Goal: Task Accomplishment & Management: Complete application form

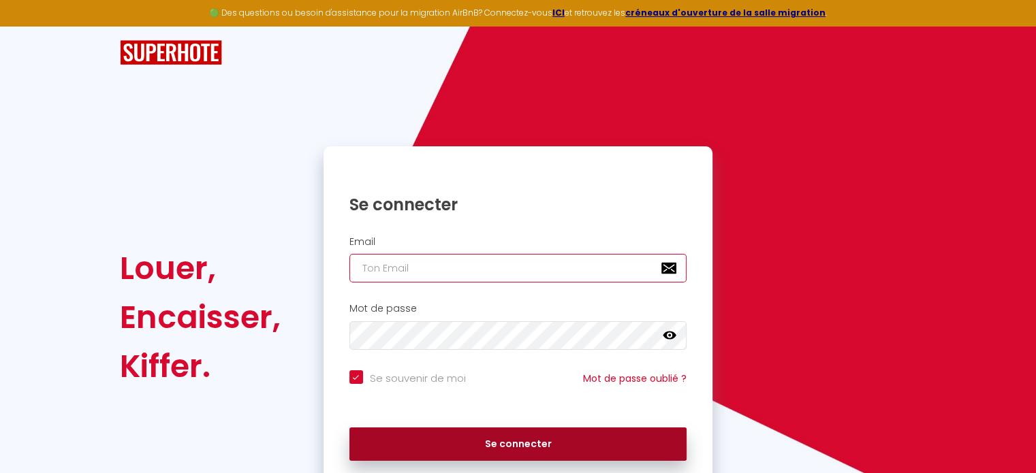
type input "[EMAIL_ADDRESS][PERSON_NAME][DOMAIN_NAME]"
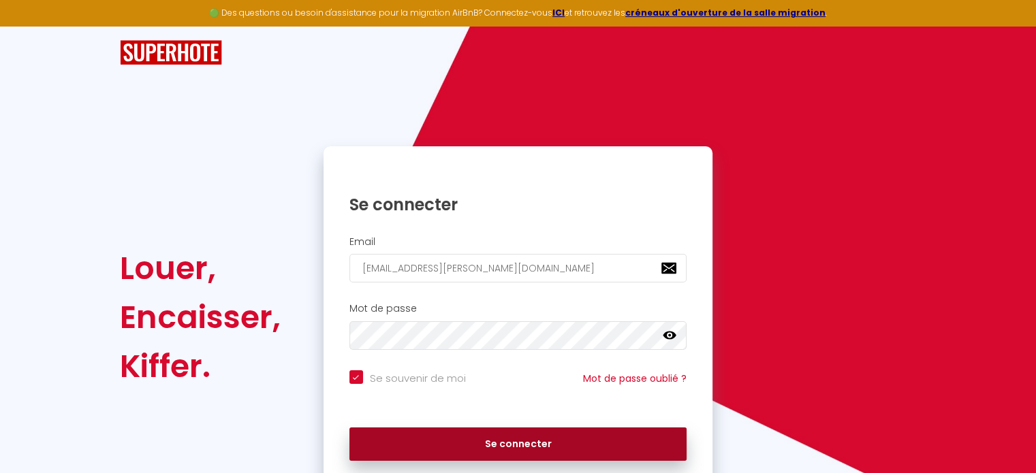
click at [611, 435] on button "Se connecter" at bounding box center [518, 445] width 338 height 34
checkbox input "true"
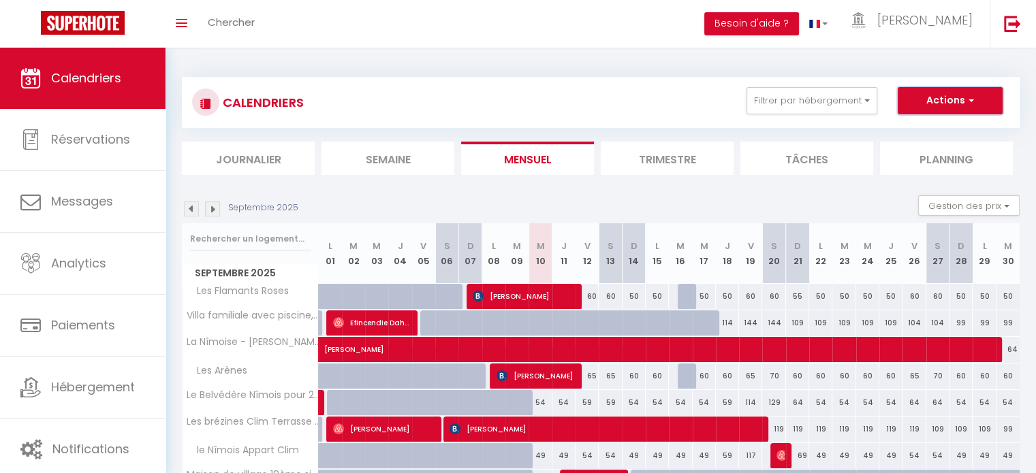
click at [947, 102] on button "Actions" at bounding box center [949, 100] width 105 height 27
click at [934, 129] on link "Nouvelle réservation" at bounding box center [935, 132] width 118 height 20
select select
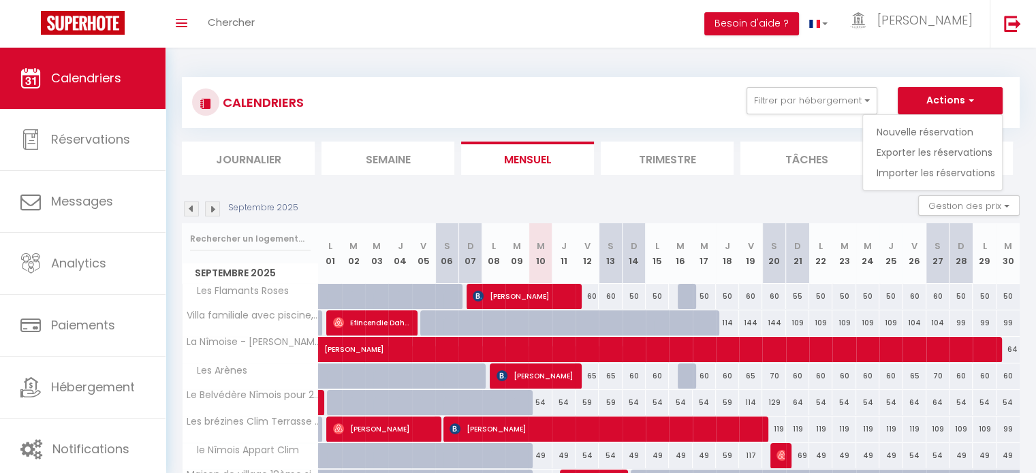
select select
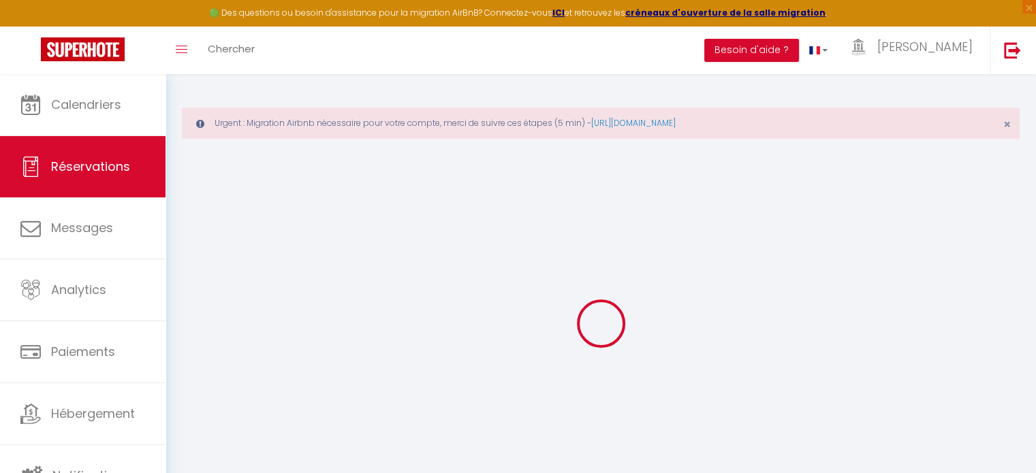
select select
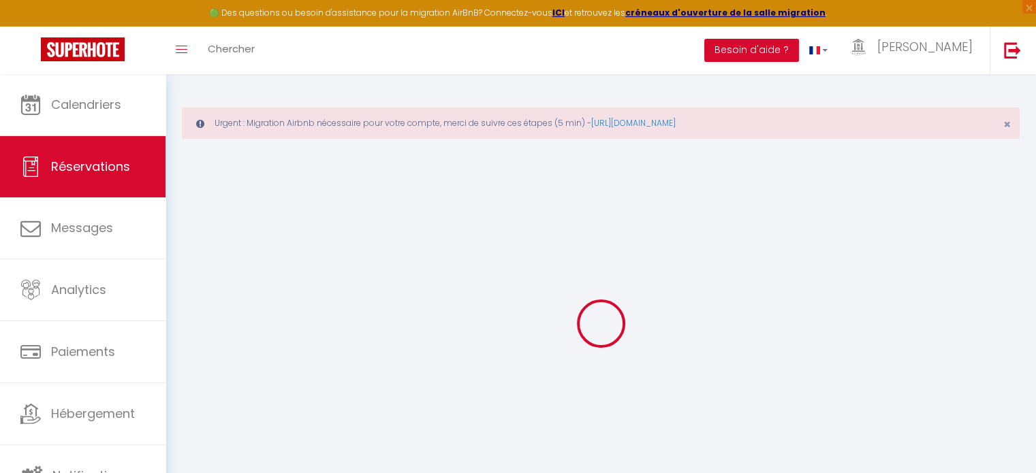
select select
checkbox input "false"
select select
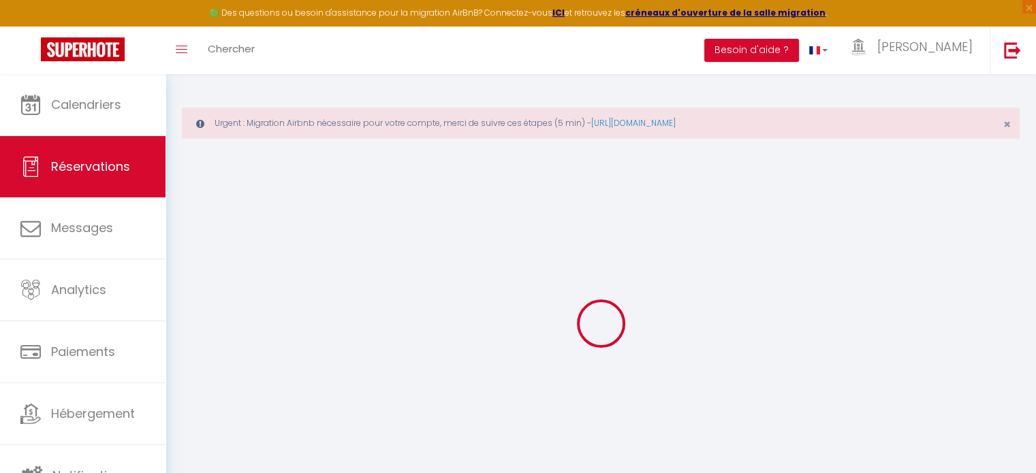
select select
checkbox input "false"
select select
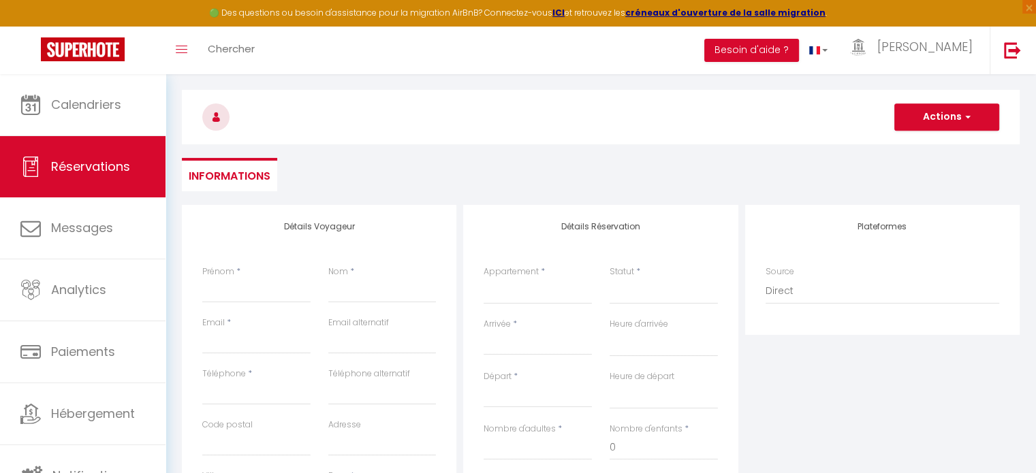
scroll to position [136, 0]
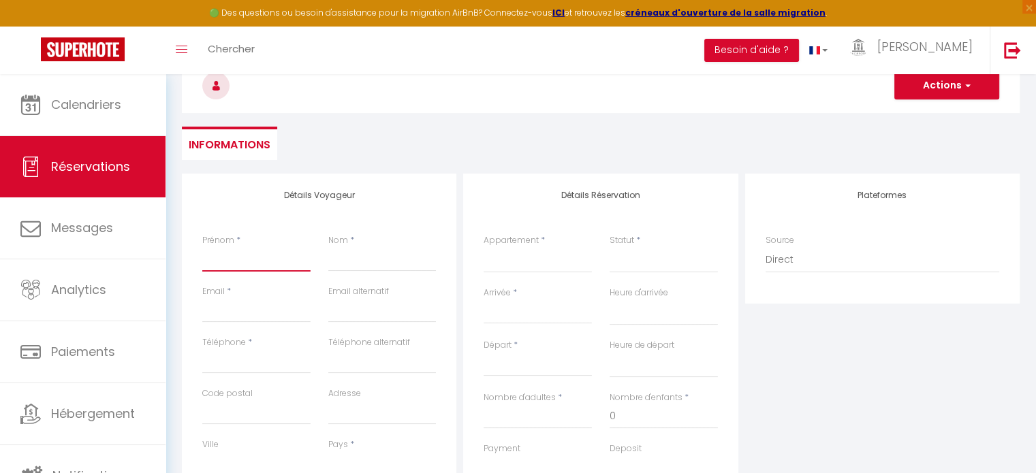
click at [244, 257] on input "Prénom" at bounding box center [256, 259] width 108 height 25
type input "I"
select select
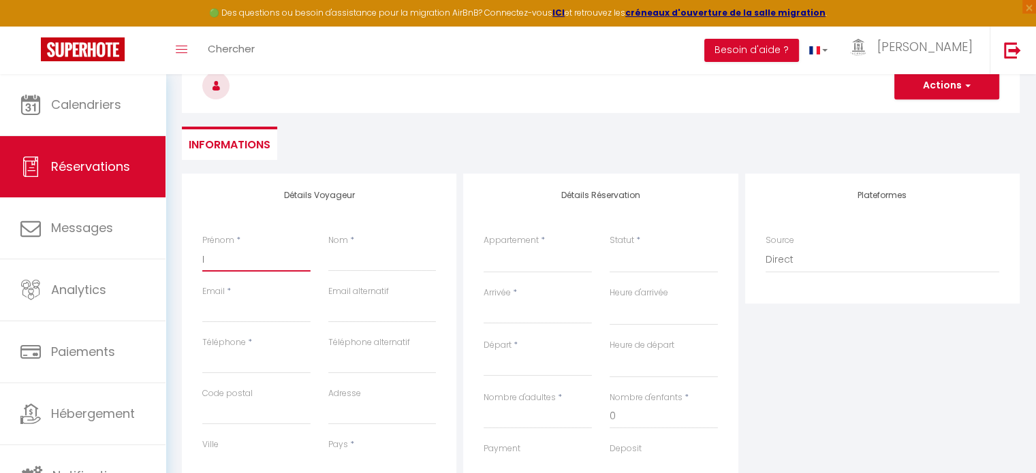
select select
checkbox input "false"
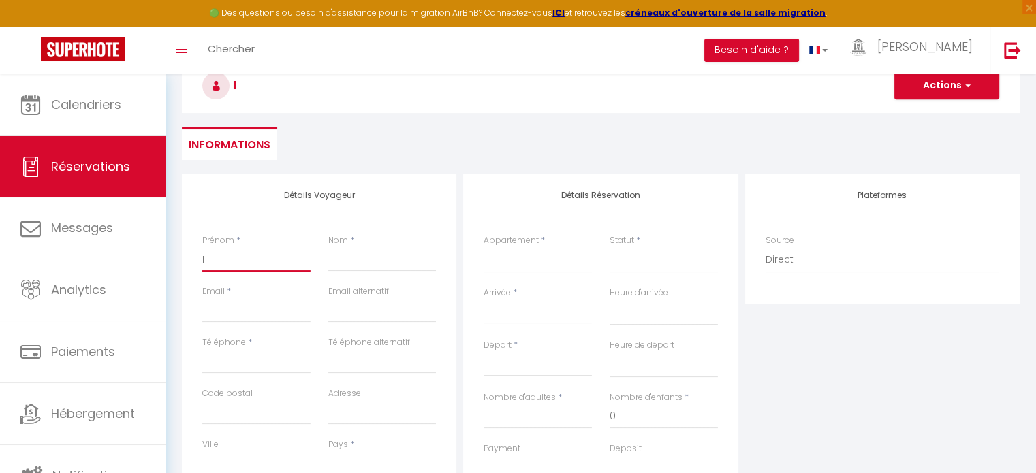
type input "Is"
select select
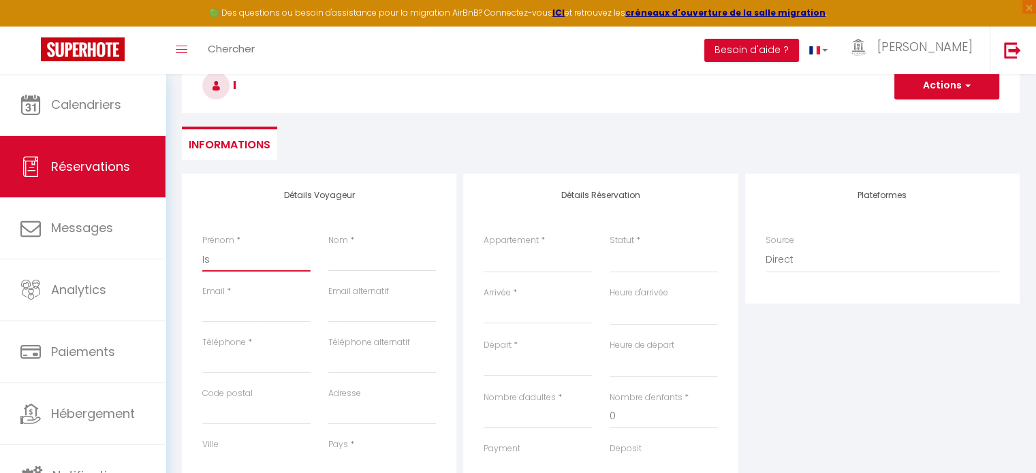
select select
checkbox input "false"
type input "Isa"
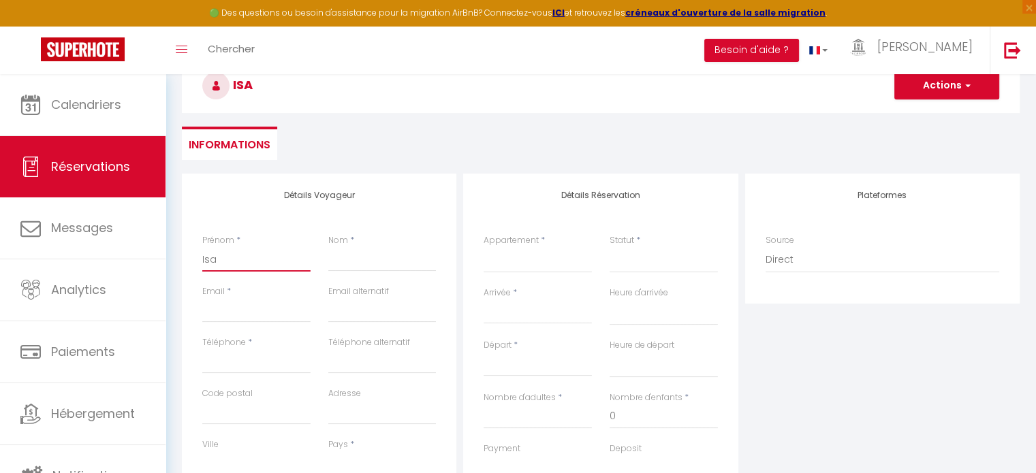
select select
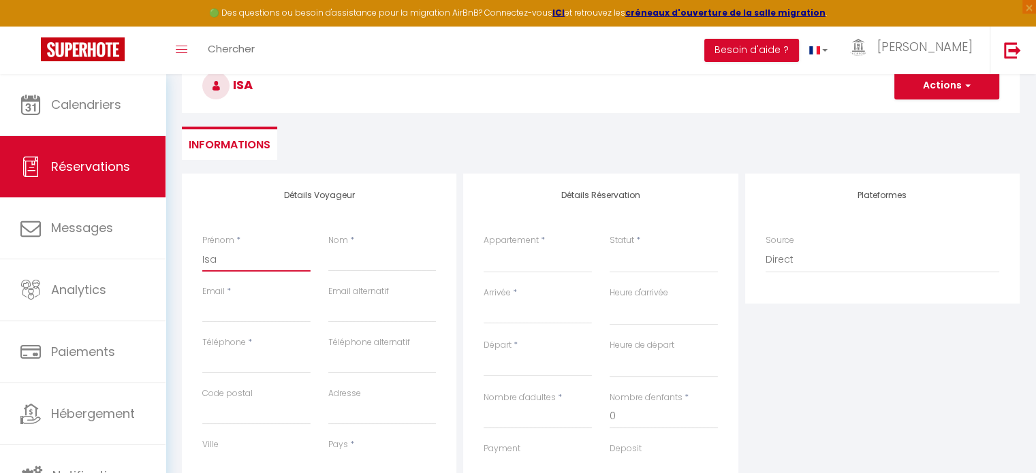
select select
checkbox input "false"
type input "Isab"
select select
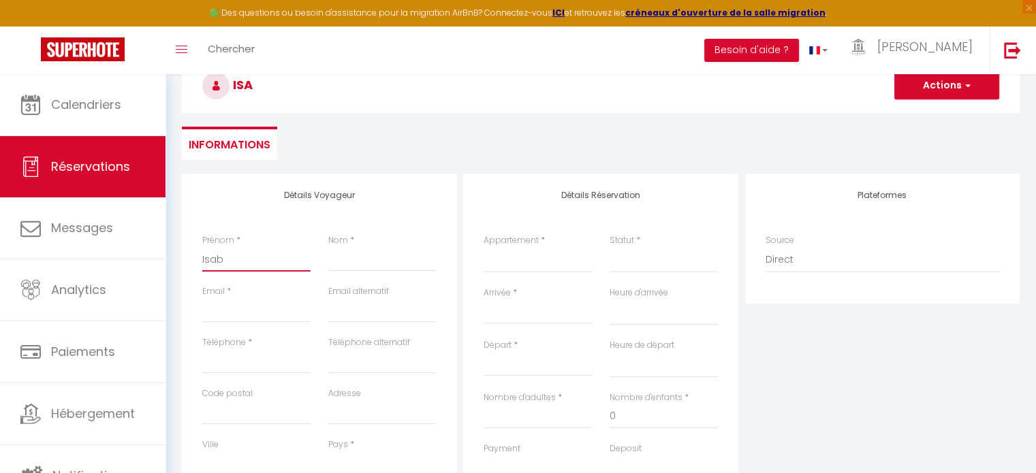
select select
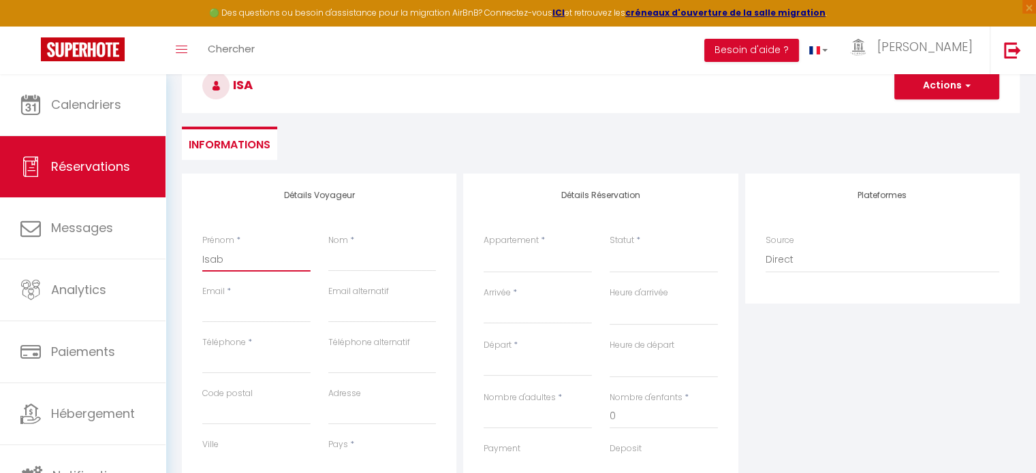
select select
checkbox input "false"
type input "Isabe"
select select
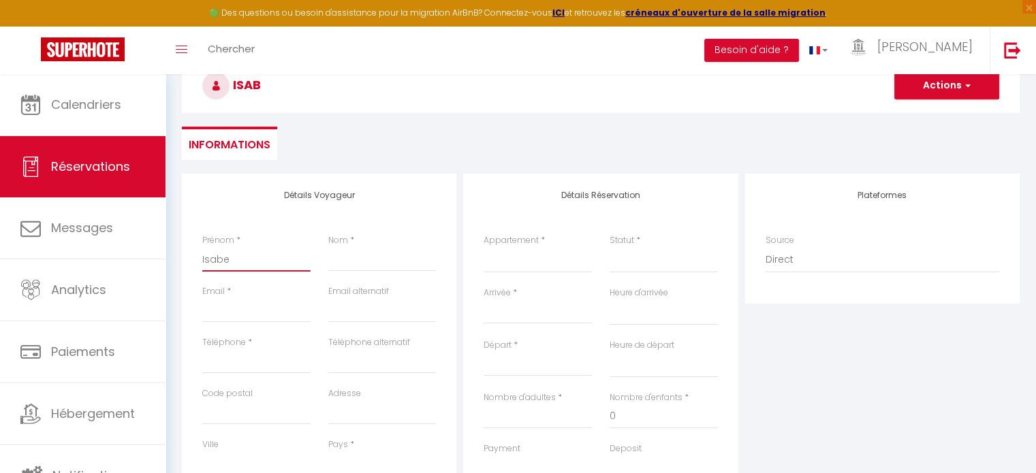
select select
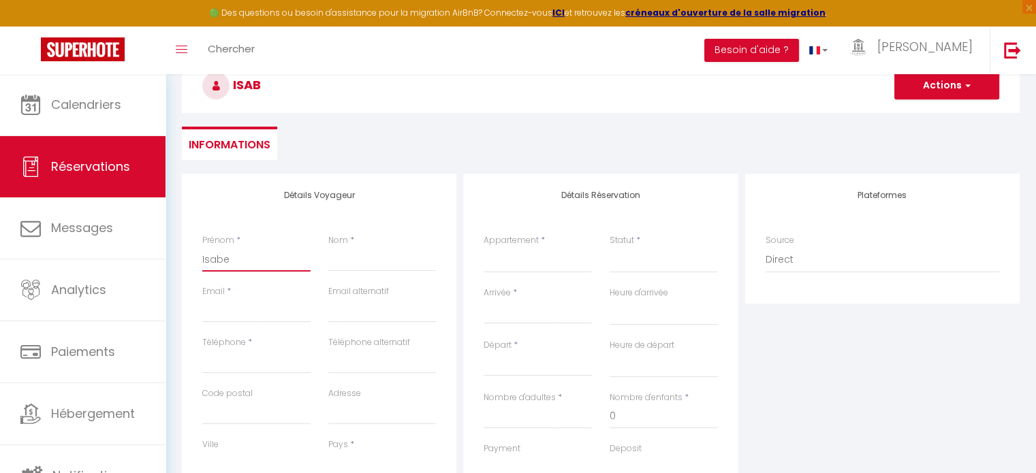
checkbox input "false"
type input "[PERSON_NAME]"
select select
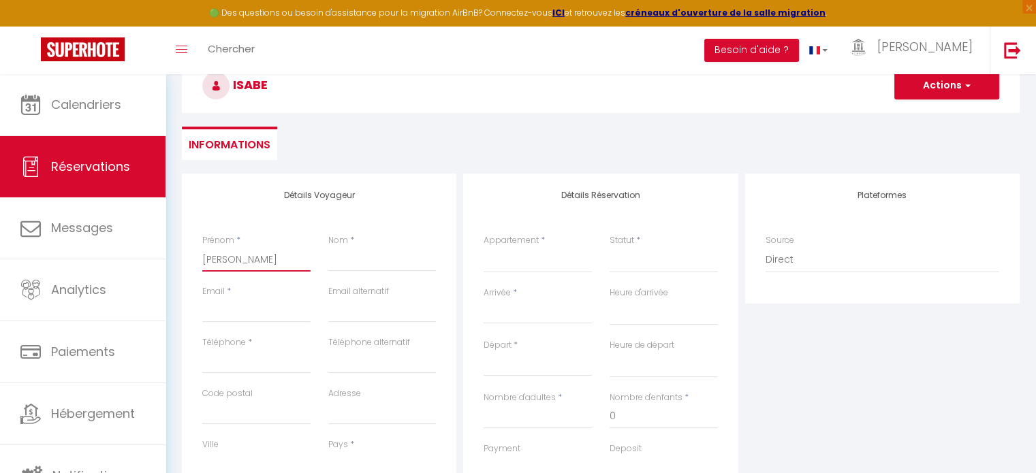
select select
checkbox input "false"
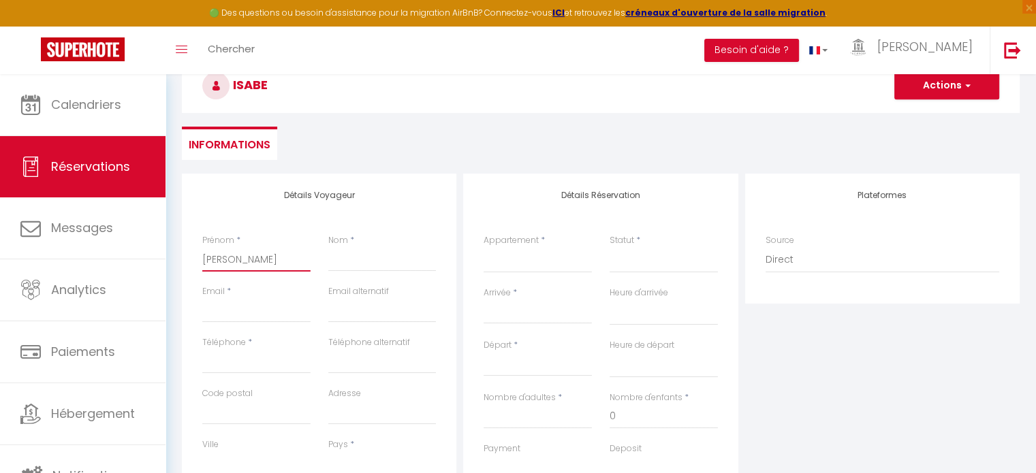
type input "Isabell"
select select
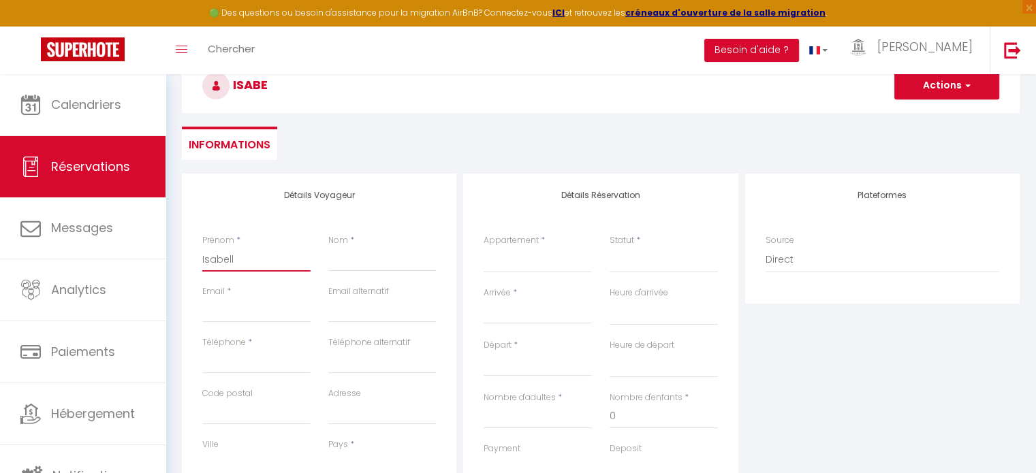
select select
checkbox input "false"
type input "[PERSON_NAME]"
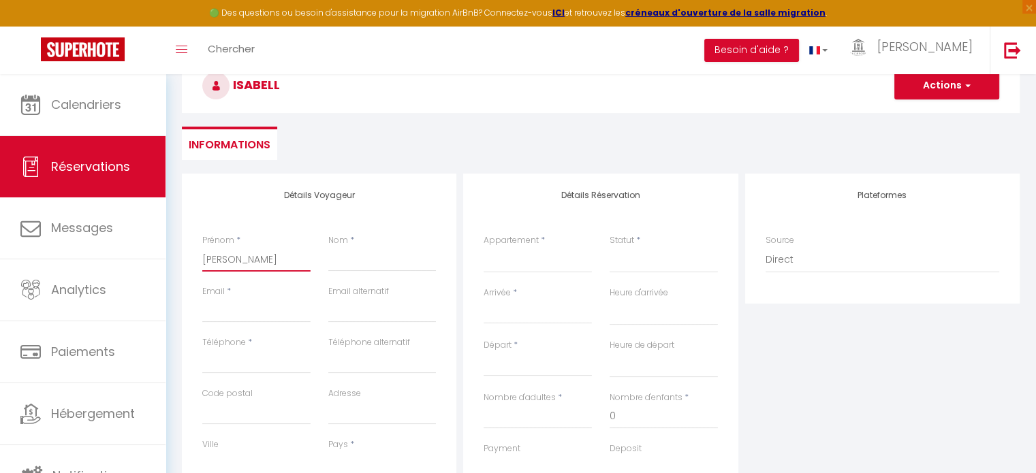
select select
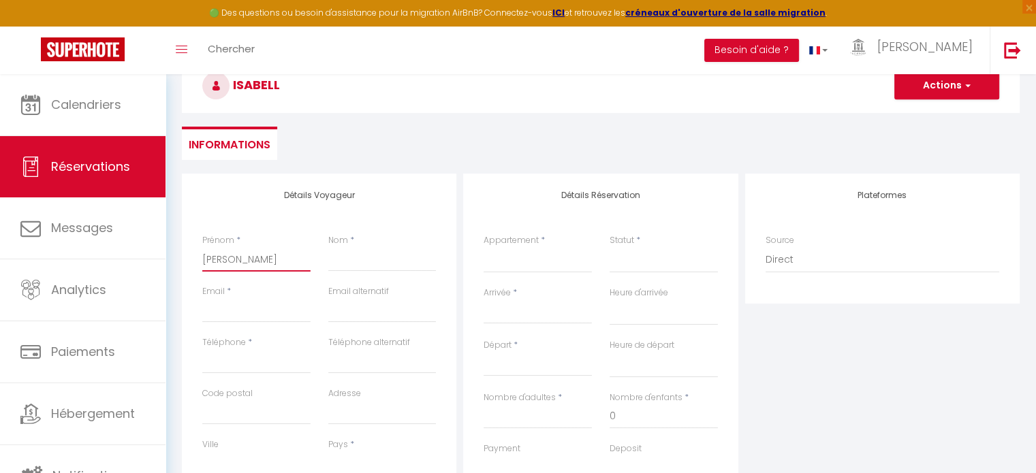
select select
checkbox input "false"
type input "[PERSON_NAME]"
select select
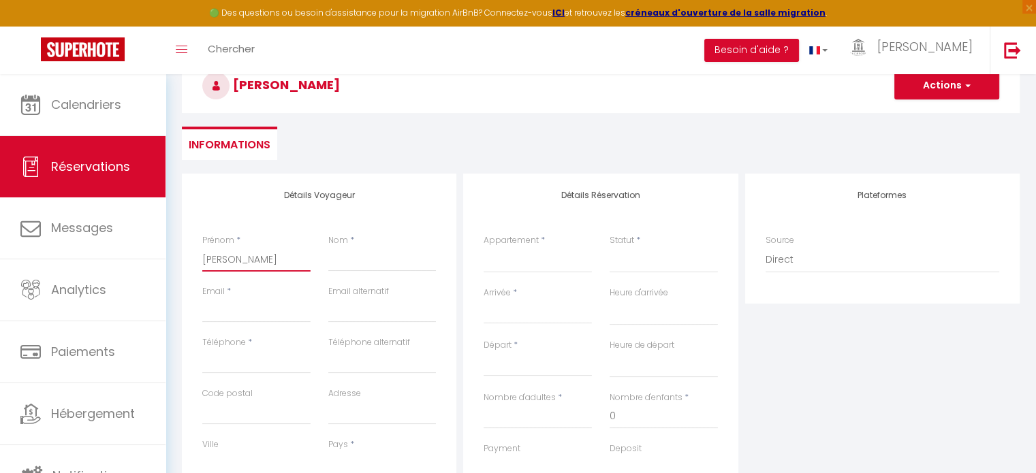
select select
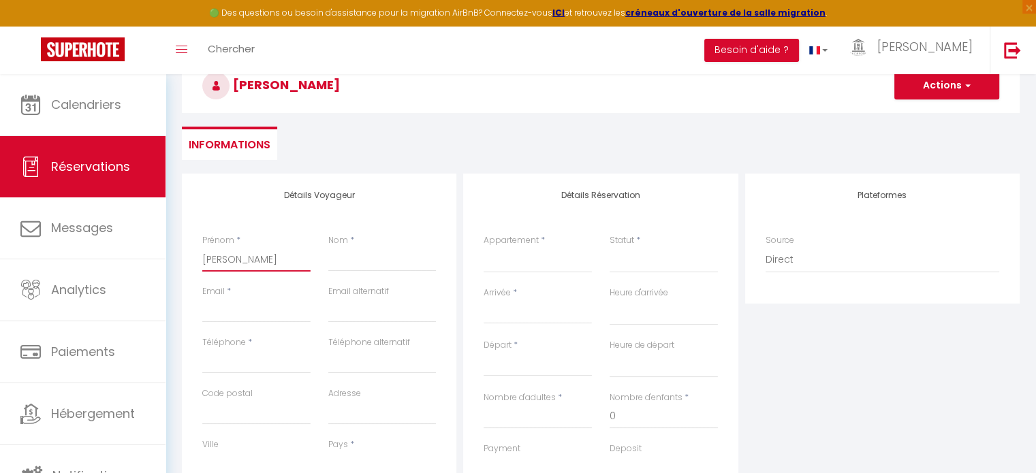
select select
checkbox input "false"
type input "[PERSON_NAME]"
click at [349, 257] on input "Nom" at bounding box center [382, 259] width 108 height 25
type input "J"
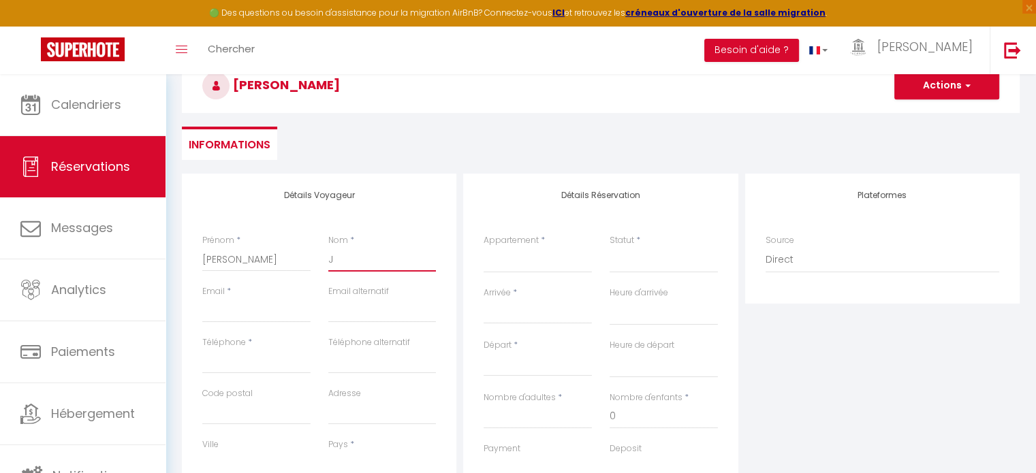
select select
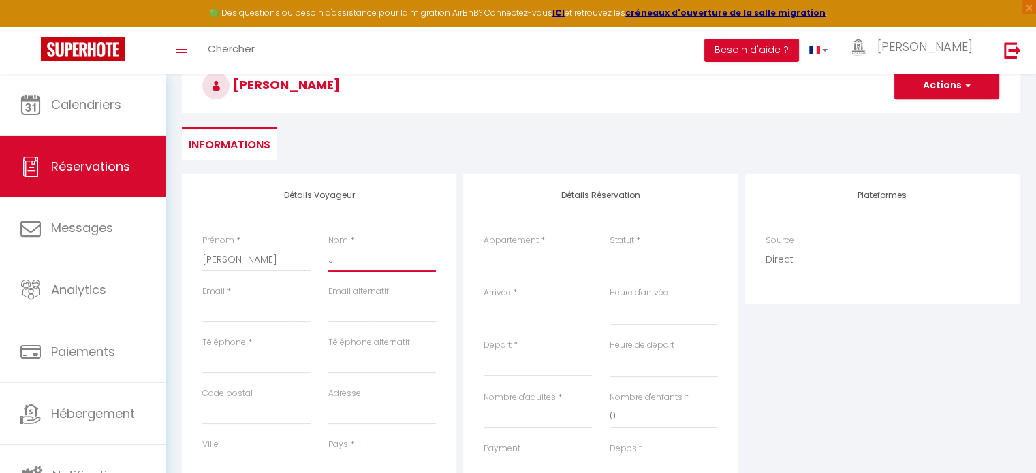
select select
checkbox input "false"
type input "Jo"
select select
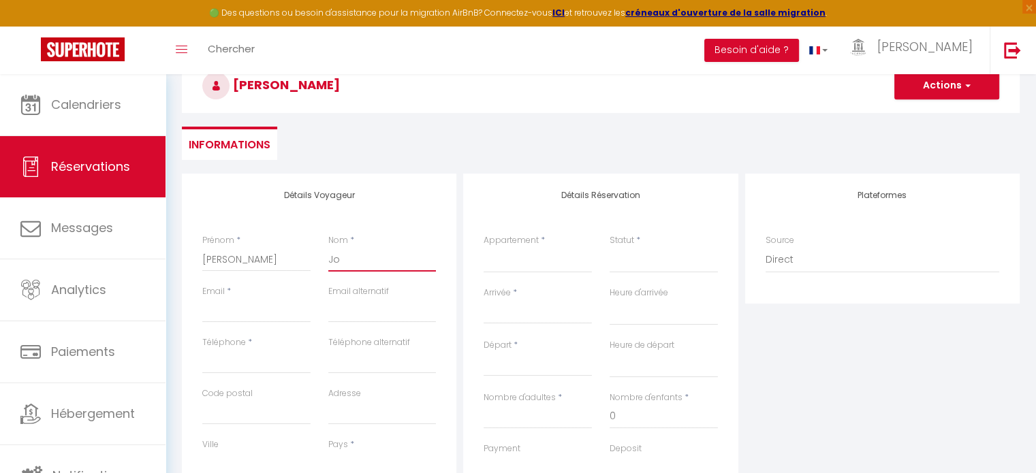
select select
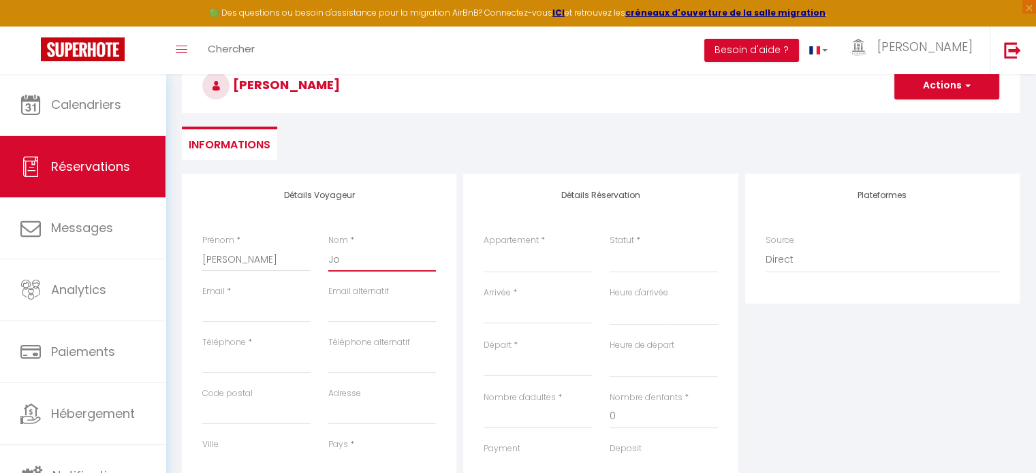
select select
checkbox input "false"
type input "Jou"
select select
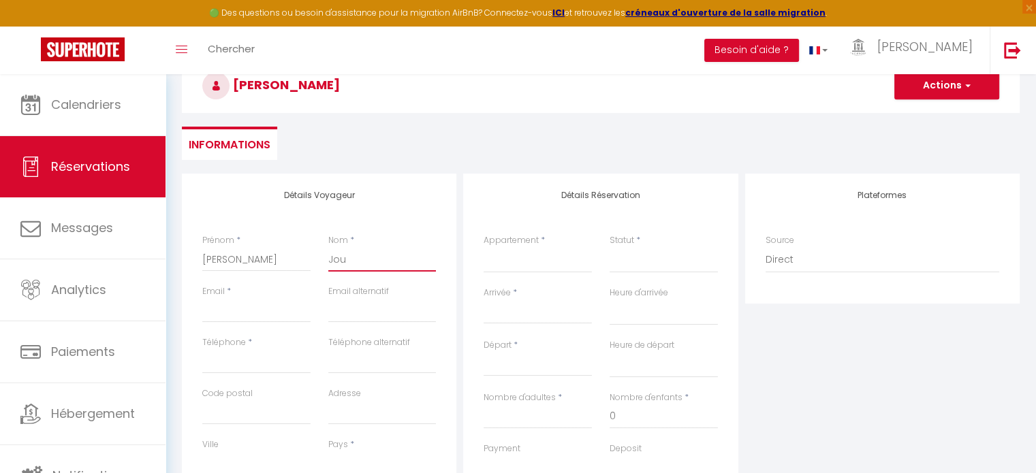
select select
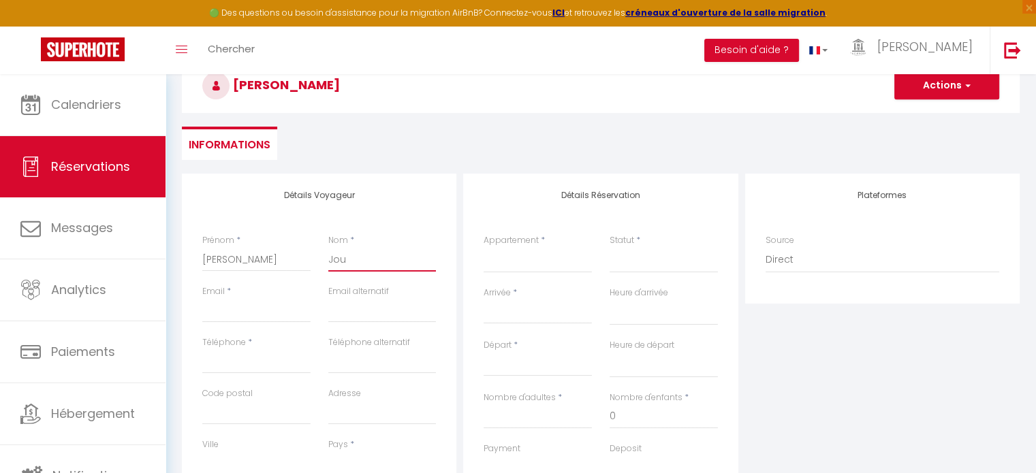
checkbox input "false"
type input "Joua"
select select
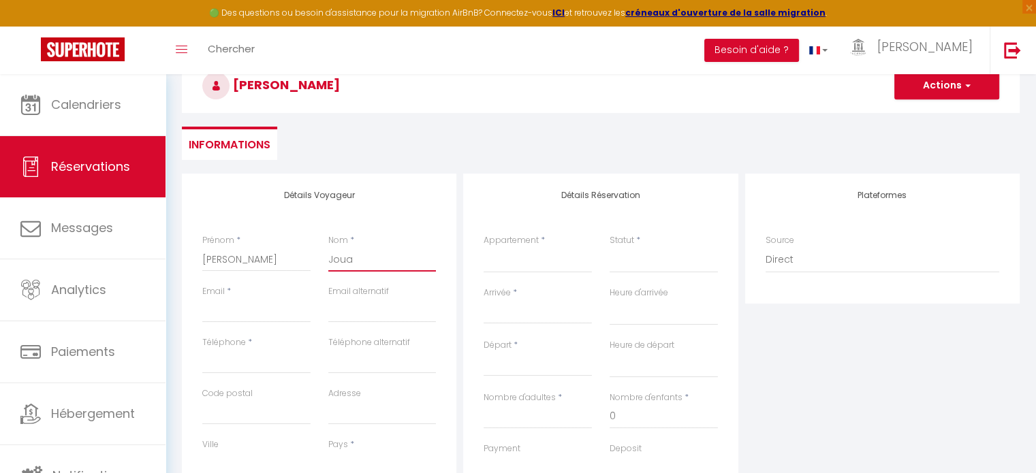
select select
checkbox input "false"
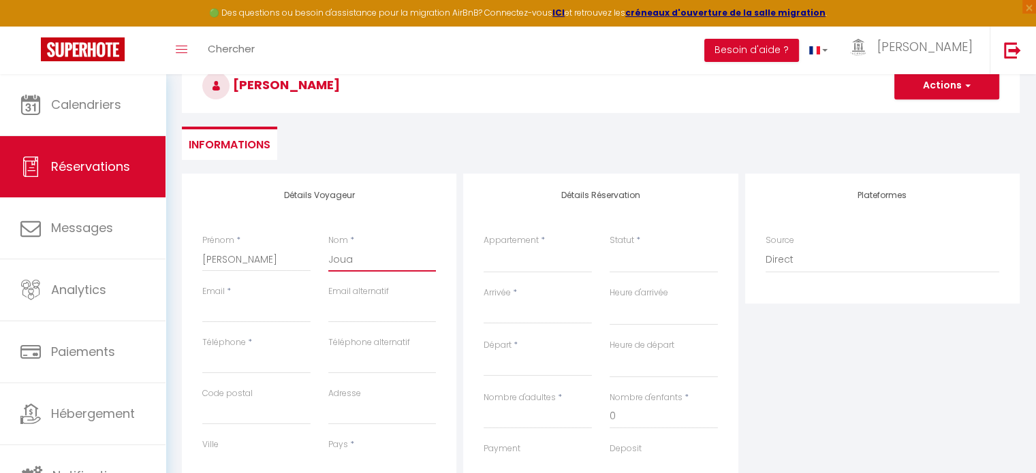
type input "Jouan"
select select
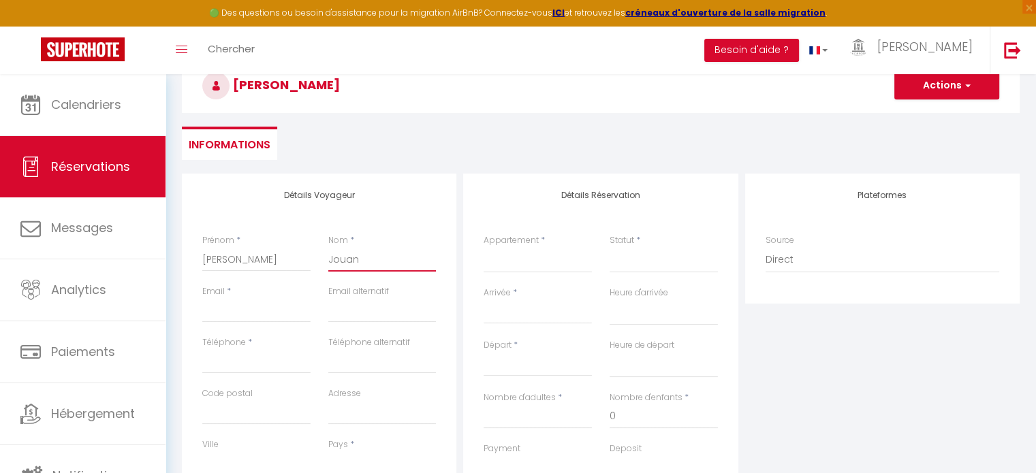
select select
checkbox input "false"
type input "Jouan"
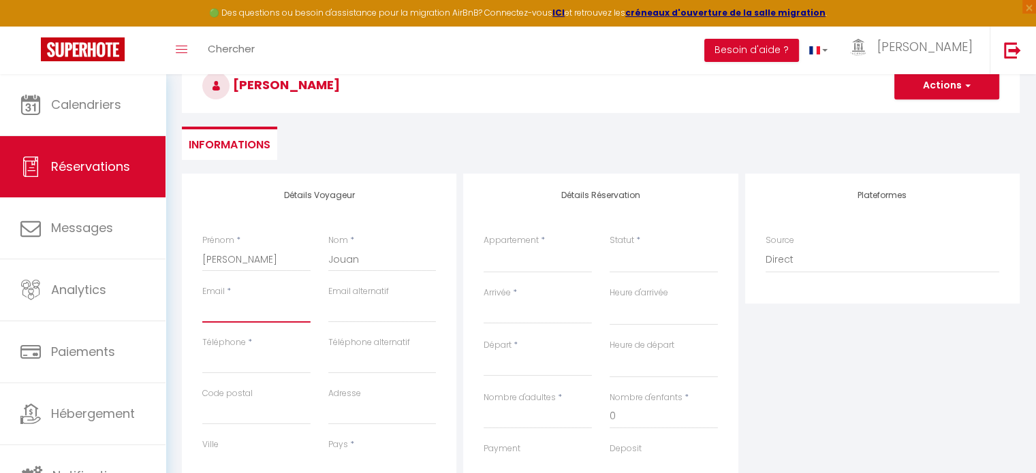
click at [248, 304] on input "Email client" at bounding box center [256, 310] width 108 height 25
type input "i"
select select
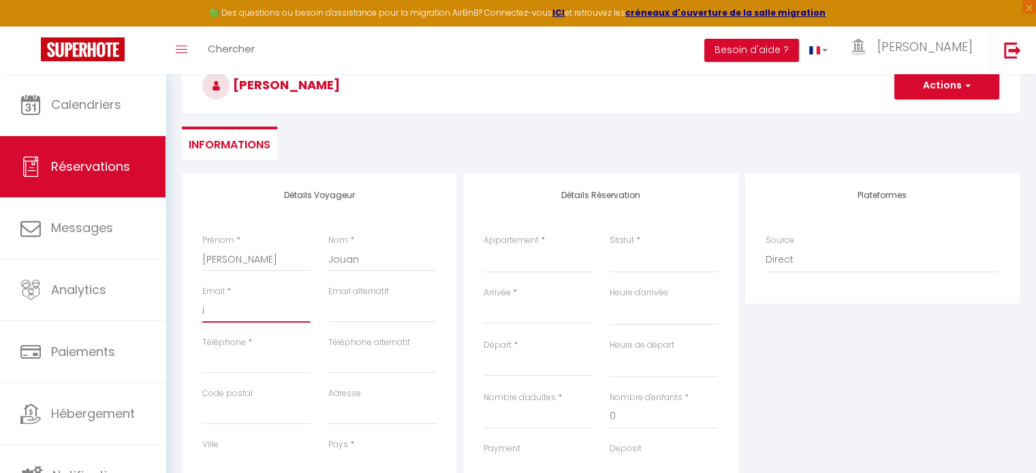
select select
checkbox input "false"
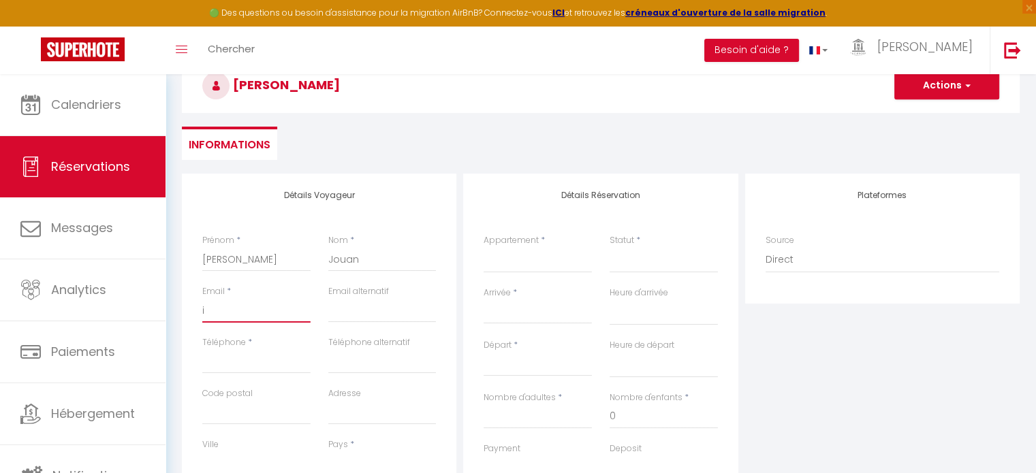
type input "is"
select select
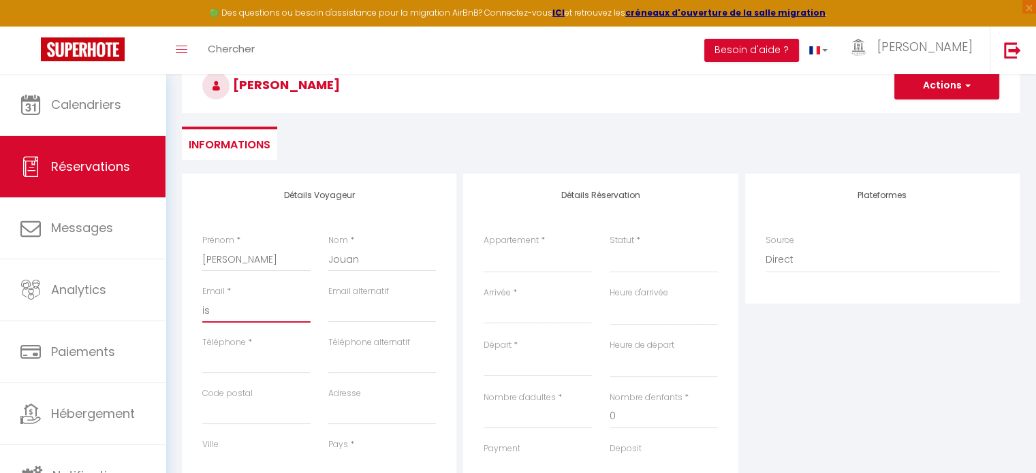
select select
checkbox input "false"
type input "isa"
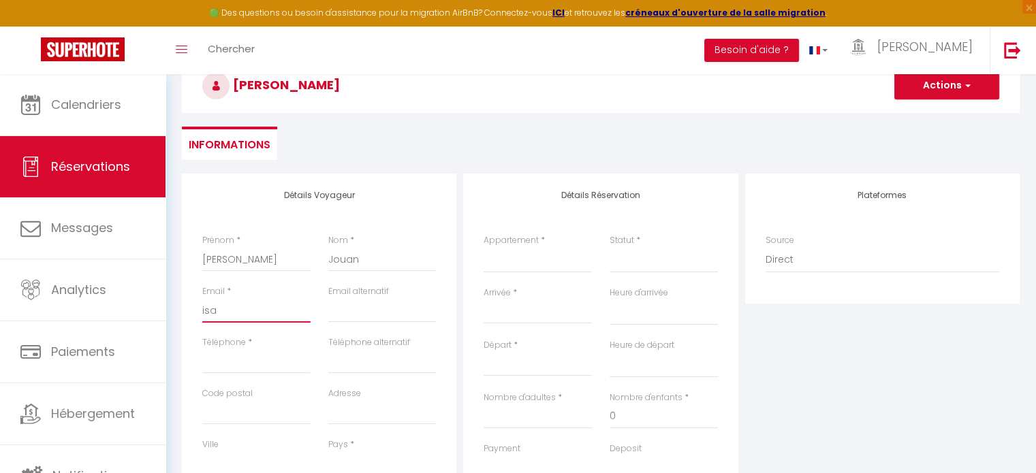
select select
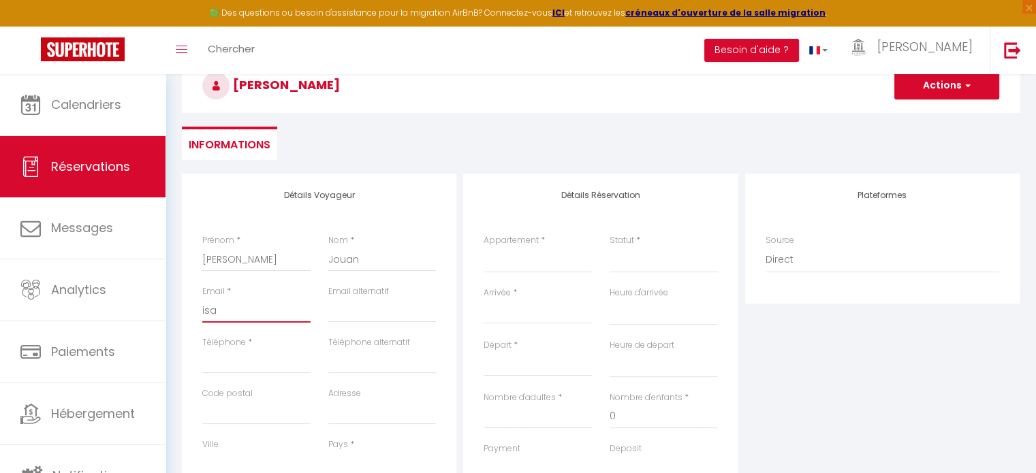
select select
checkbox input "false"
type input "isab"
select select
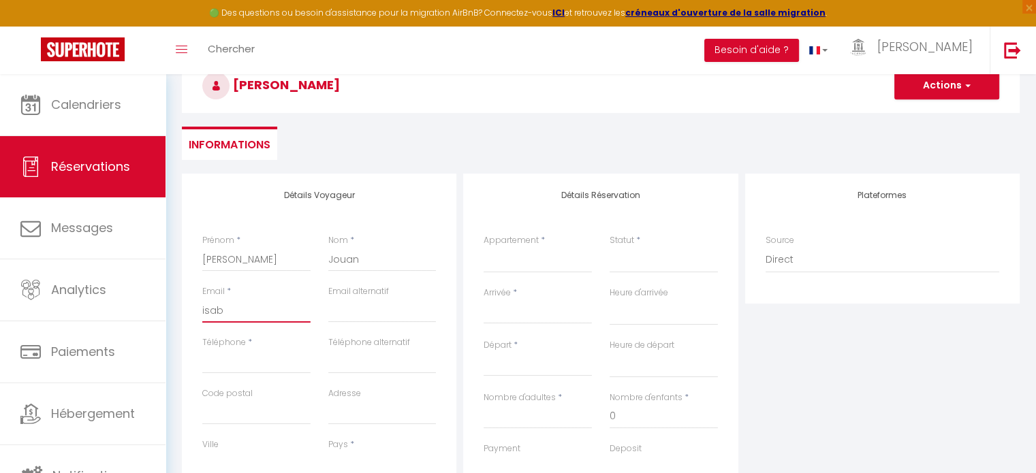
select select
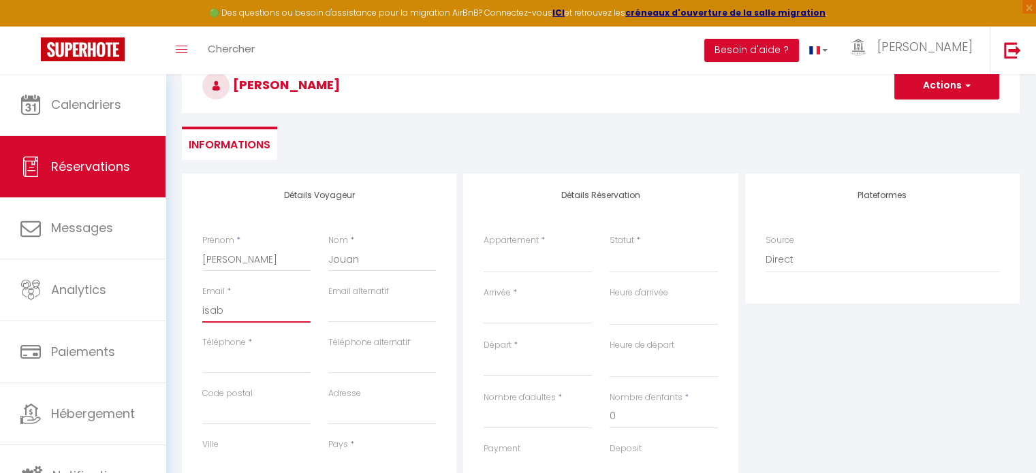
select select
checkbox input "false"
type input "isabe"
select select
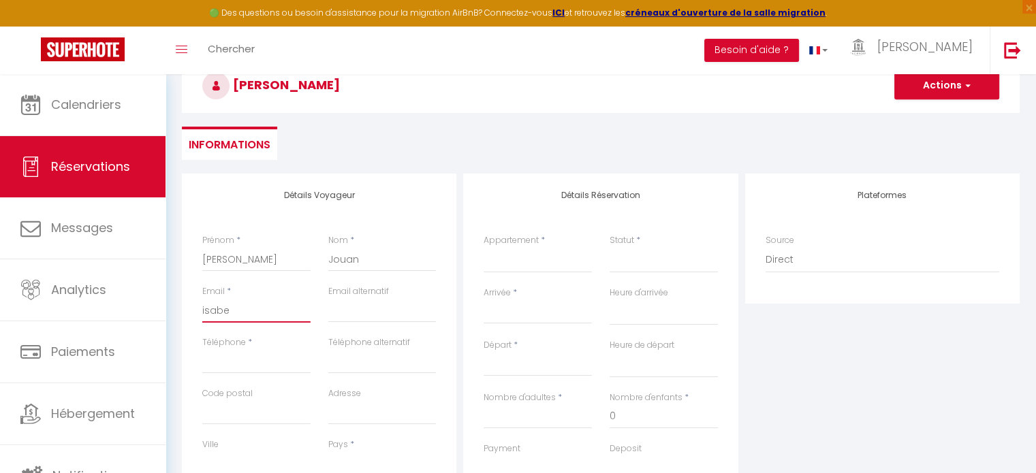
select select
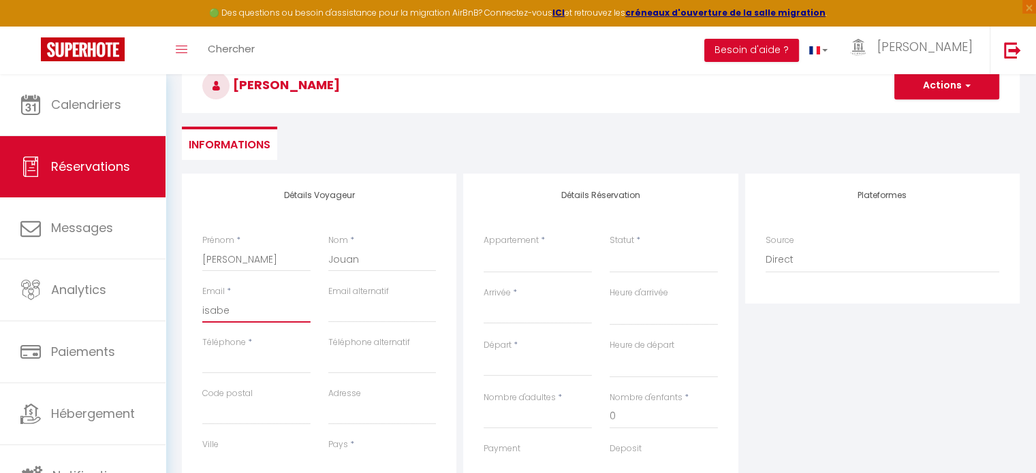
checkbox input "false"
type input "[PERSON_NAME]"
select select
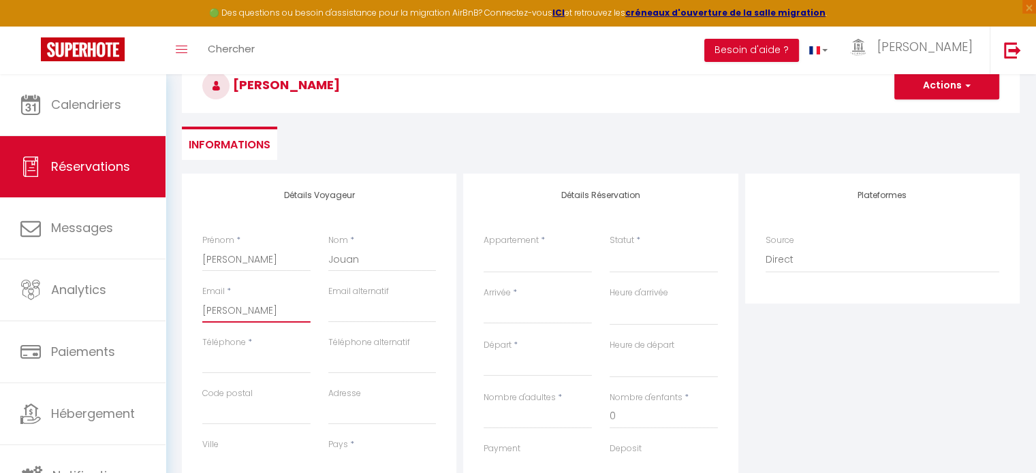
select select
click at [232, 359] on input "Téléphone" at bounding box center [256, 361] width 108 height 25
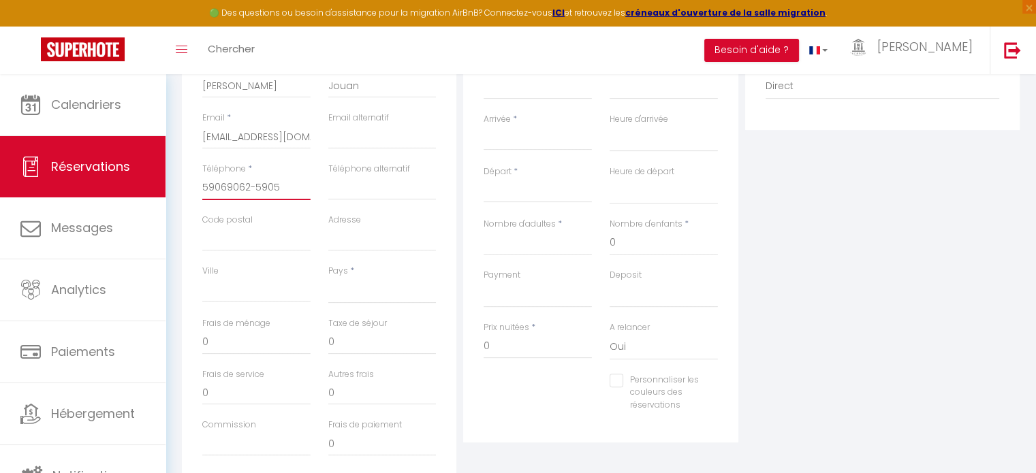
scroll to position [340, 0]
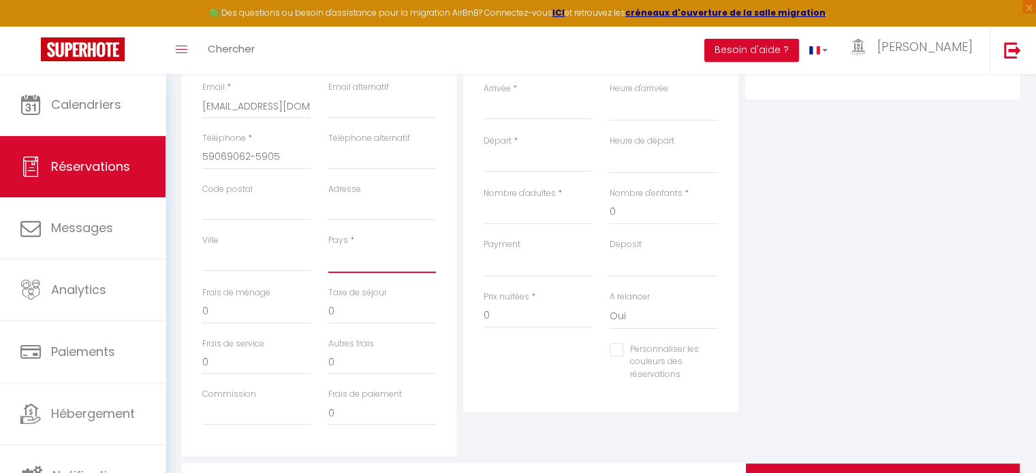
click at [358, 255] on select "[GEOGRAPHIC_DATA] [GEOGRAPHIC_DATA] [GEOGRAPHIC_DATA] [GEOGRAPHIC_DATA] [GEOGRA…" at bounding box center [382, 260] width 108 height 26
click at [328, 247] on select "[GEOGRAPHIC_DATA] [GEOGRAPHIC_DATA] [GEOGRAPHIC_DATA] [GEOGRAPHIC_DATA] [GEOGRA…" at bounding box center [382, 260] width 108 height 26
click at [393, 261] on select "[GEOGRAPHIC_DATA] [GEOGRAPHIC_DATA] [GEOGRAPHIC_DATA] [GEOGRAPHIC_DATA] [GEOGRA…" at bounding box center [382, 260] width 108 height 26
click at [328, 247] on select "[GEOGRAPHIC_DATA] [GEOGRAPHIC_DATA] [GEOGRAPHIC_DATA] [GEOGRAPHIC_DATA] [GEOGRA…" at bounding box center [382, 260] width 108 height 26
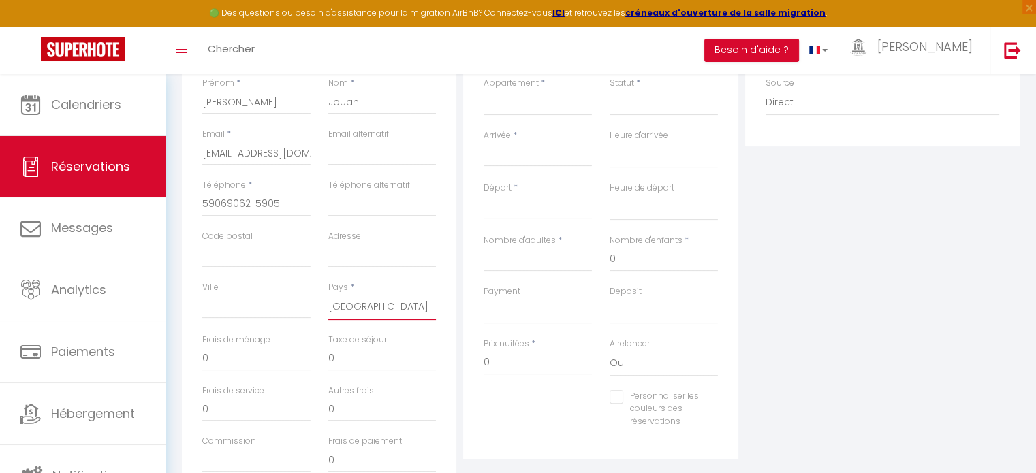
scroll to position [204, 0]
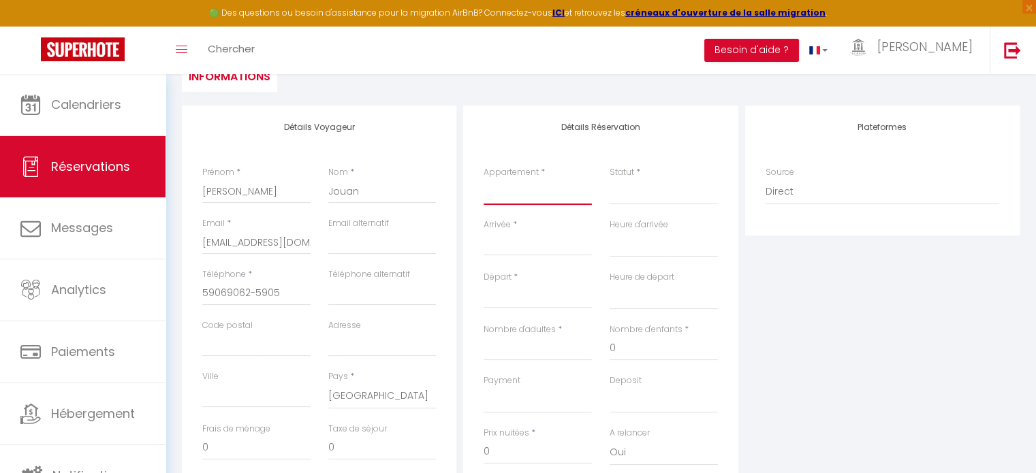
click at [526, 185] on select "Les Flamants Roses La Nîmoise - [PERSON_NAME] · Les Arènes Le Belvédère Nîmois …" at bounding box center [537, 192] width 108 height 26
click at [483, 179] on select "Les Flamants Roses La Nîmoise - [PERSON_NAME] · Les Arènes Le Belvédère Nîmois …" at bounding box center [537, 192] width 108 height 26
click at [542, 240] on input "Arrivée" at bounding box center [537, 245] width 108 height 18
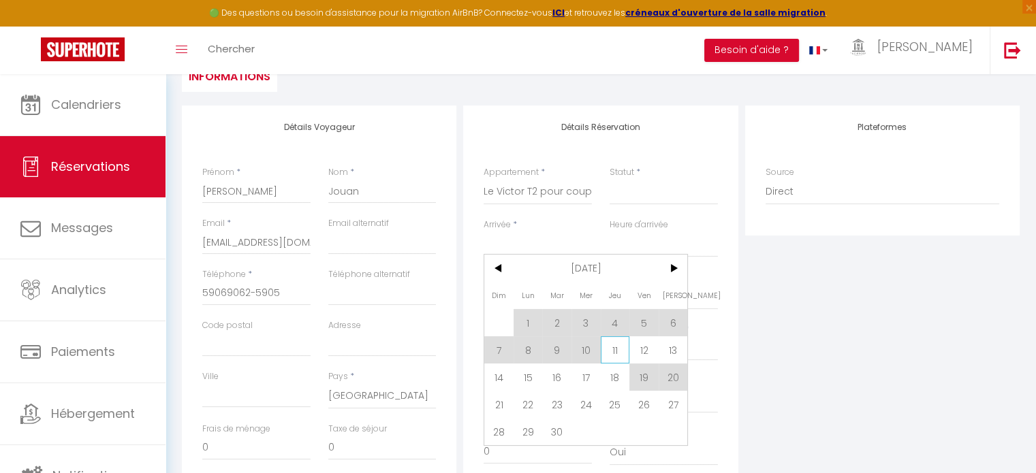
click at [612, 345] on span "11" at bounding box center [615, 349] width 29 height 27
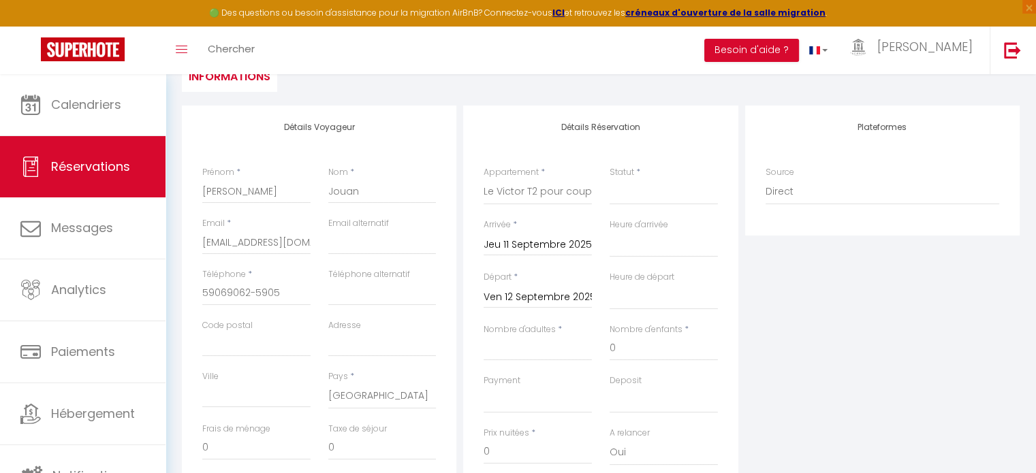
click at [537, 296] on input "Ven 12 Septembre 2025" at bounding box center [537, 298] width 108 height 18
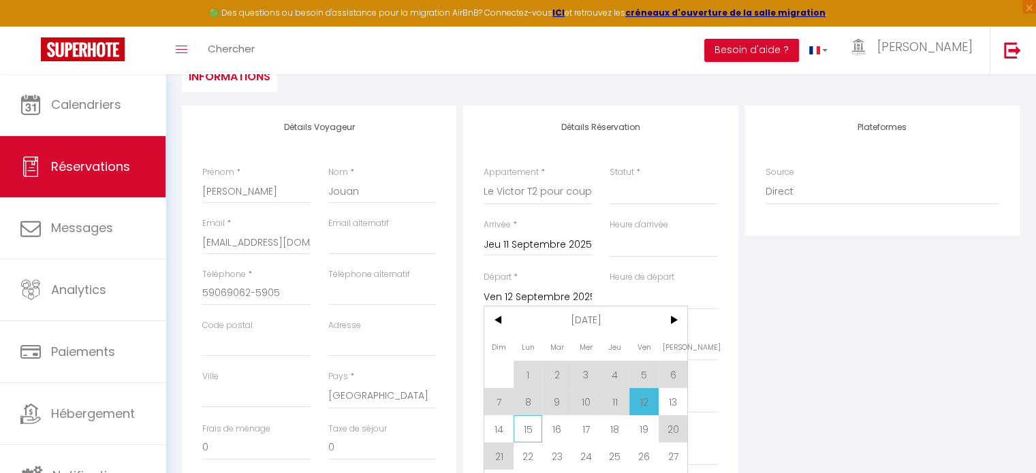
click at [528, 429] on span "15" at bounding box center [527, 428] width 29 height 27
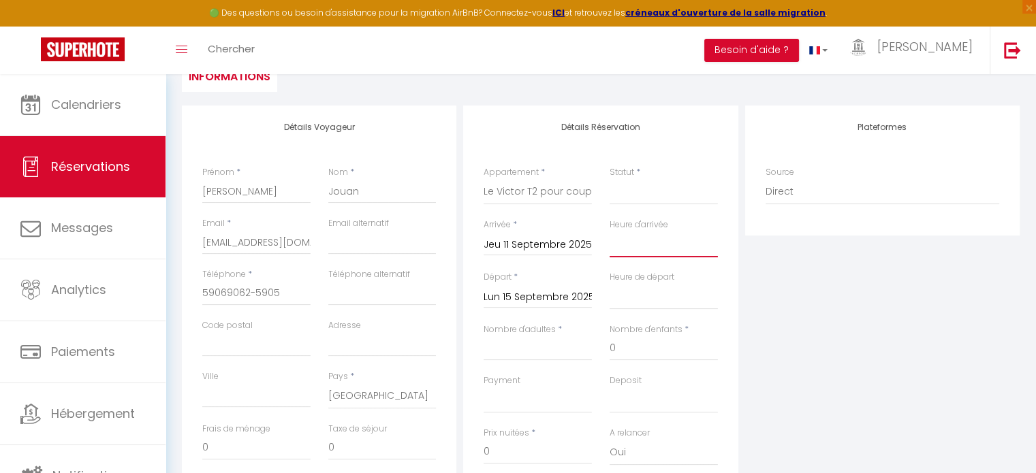
click at [642, 242] on select "00:00 00:30 01:00 01:30 02:00 02:30 03:00 03:30 04:00 04:30 05:00 05:30 06:00 0…" at bounding box center [663, 245] width 108 height 26
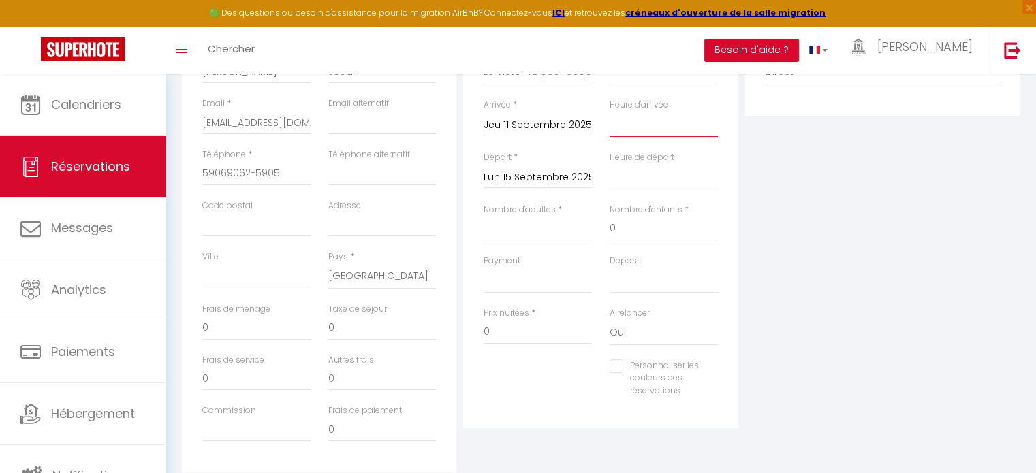
scroll to position [340, 0]
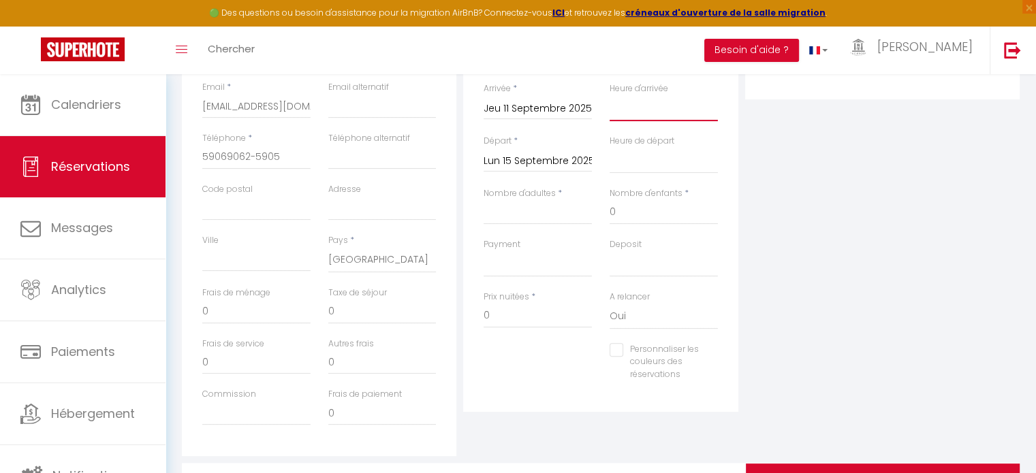
click at [670, 110] on select "00:00 00:30 01:00 01:30 02:00 02:30 03:00 03:30 04:00 04:30 05:00 05:30 06:00 0…" at bounding box center [663, 108] width 108 height 26
click at [609, 95] on select "00:00 00:30 01:00 01:30 02:00 02:30 03:00 03:30 04:00 04:30 05:00 05:30 06:00 0…" at bounding box center [663, 108] width 108 height 26
click at [638, 164] on select "00:00 00:30 01:00 01:30 02:00 02:30 03:00 03:30 04:00 04:30 05:00 05:30 06:00 0…" at bounding box center [663, 161] width 108 height 26
click at [609, 148] on select "00:00 00:30 01:00 01:30 02:00 02:30 03:00 03:30 04:00 04:30 05:00 05:30 06:00 0…" at bounding box center [663, 161] width 108 height 26
click at [518, 217] on input "Nombre d'adultes" at bounding box center [537, 212] width 108 height 25
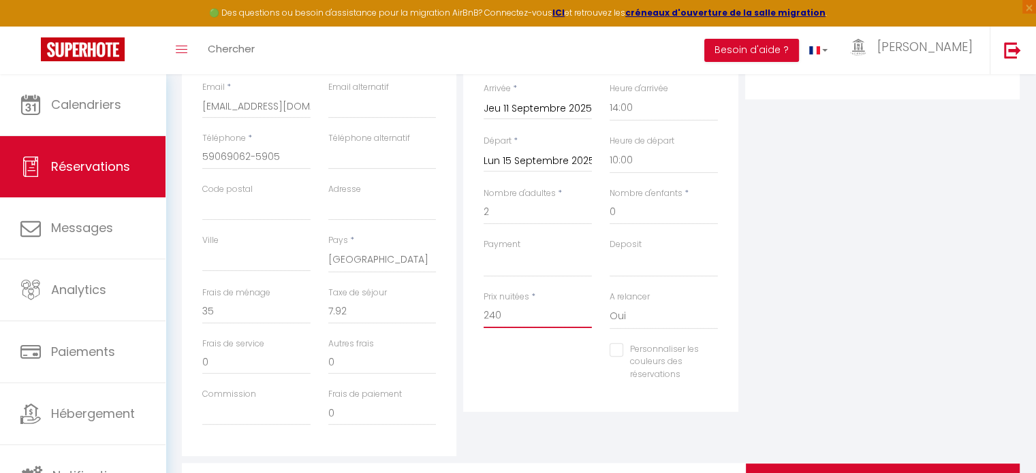
click at [518, 320] on input "240" at bounding box center [537, 316] width 108 height 25
click at [218, 311] on input "0" at bounding box center [256, 312] width 108 height 25
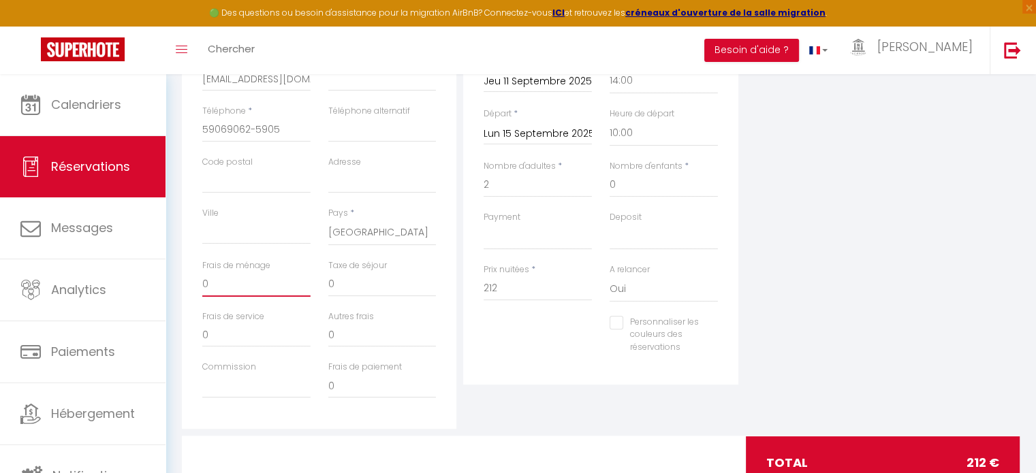
scroll to position [204, 0]
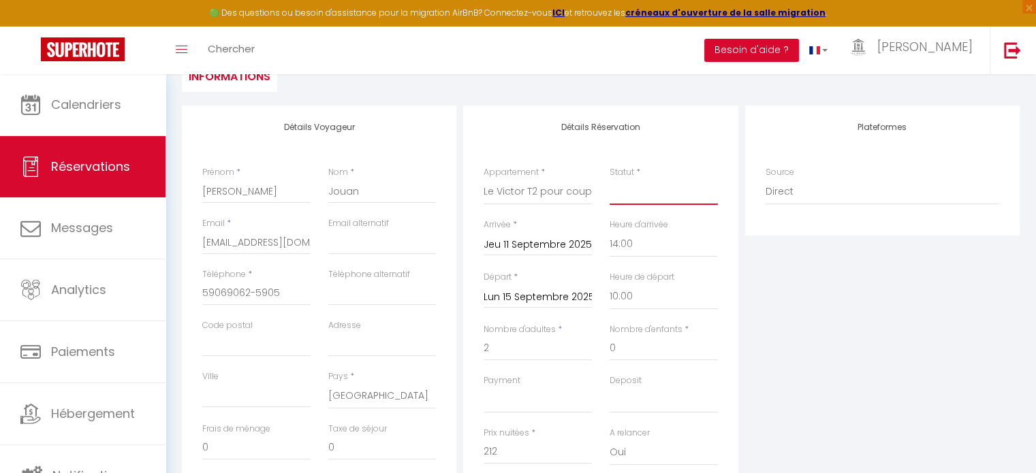
click at [632, 187] on select "Confirmé Non Confirmé [PERSON_NAME] par le voyageur No Show Request" at bounding box center [663, 192] width 108 height 26
click at [609, 179] on select "Confirmé Non Confirmé [PERSON_NAME] par le voyageur No Show Request" at bounding box center [663, 192] width 108 height 26
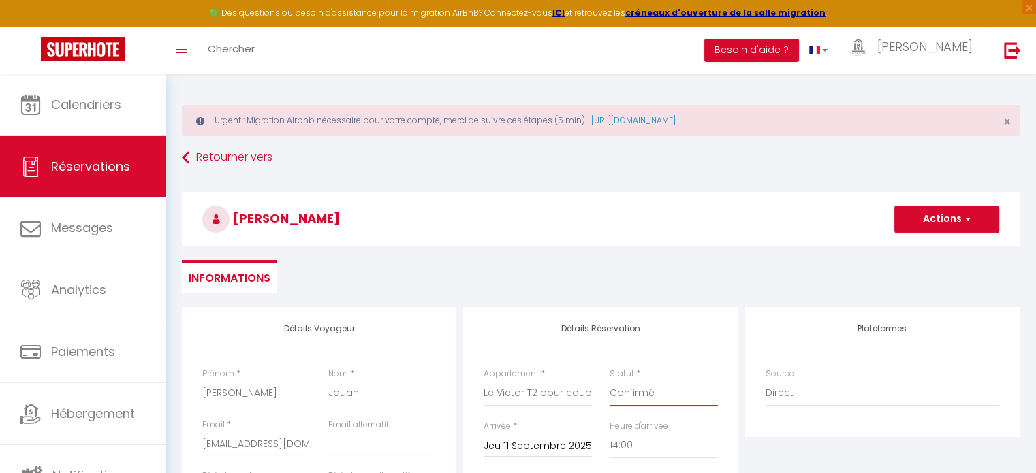
scroll to position [0, 0]
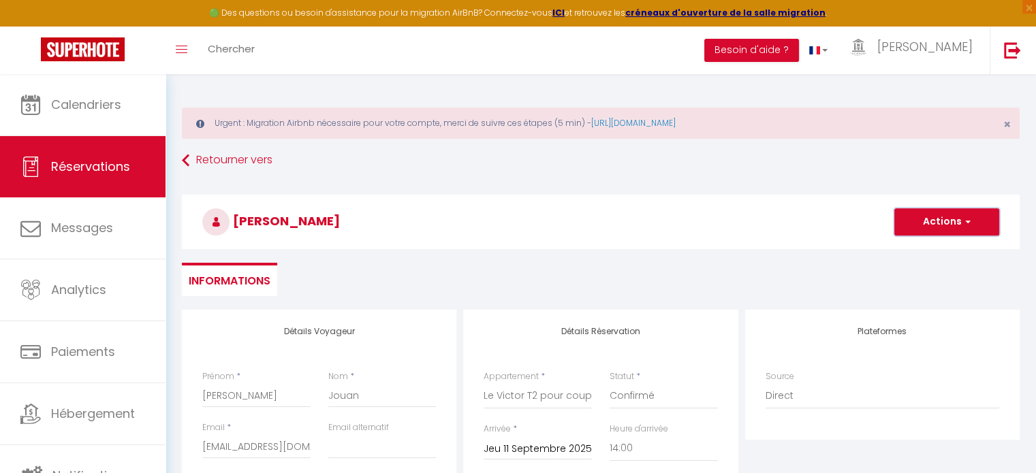
click at [948, 219] on button "Actions" at bounding box center [946, 221] width 105 height 27
click at [932, 250] on link "Enregistrer" at bounding box center [933, 252] width 108 height 18
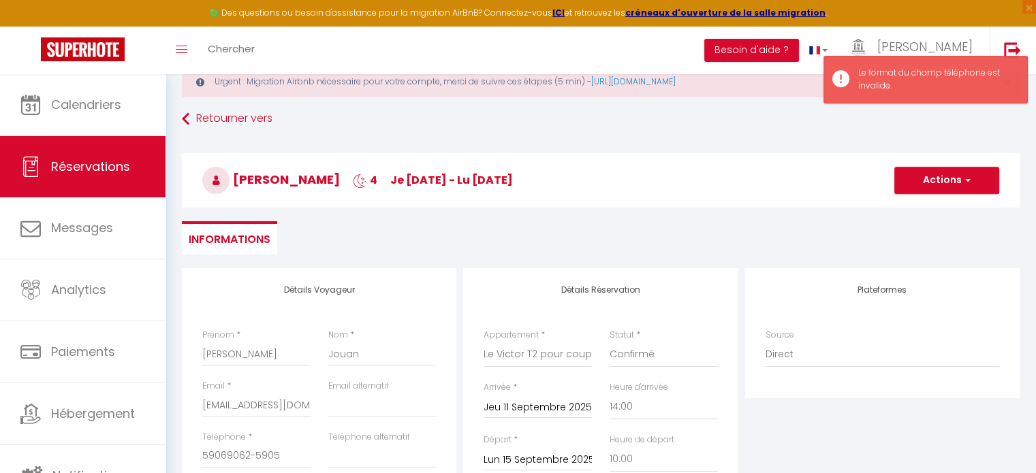
scroll to position [204, 0]
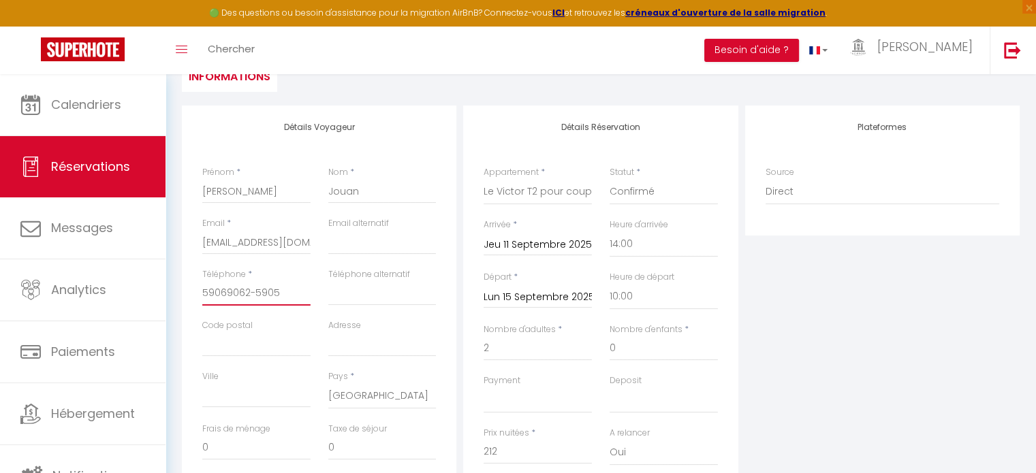
click at [290, 291] on input "59069062-5905" at bounding box center [256, 293] width 108 height 25
click at [253, 292] on input "59069062-5905" at bounding box center [256, 293] width 108 height 25
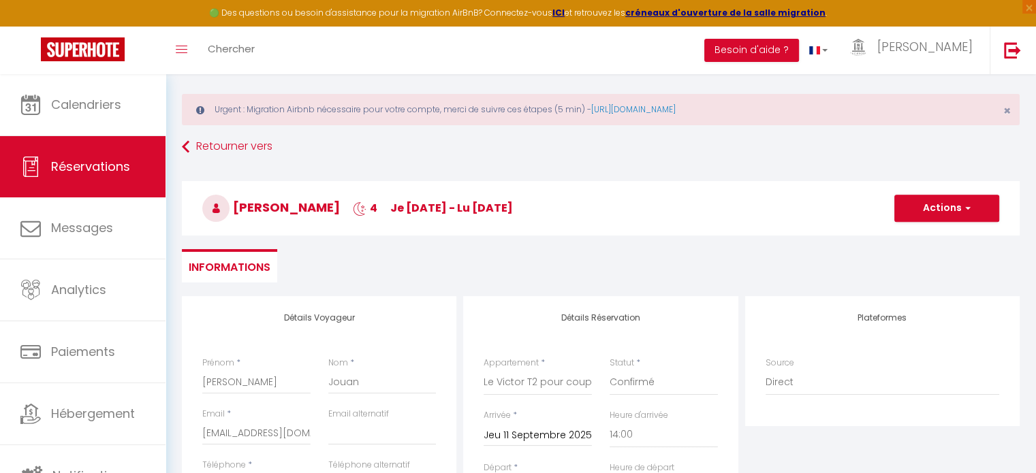
scroll to position [0, 0]
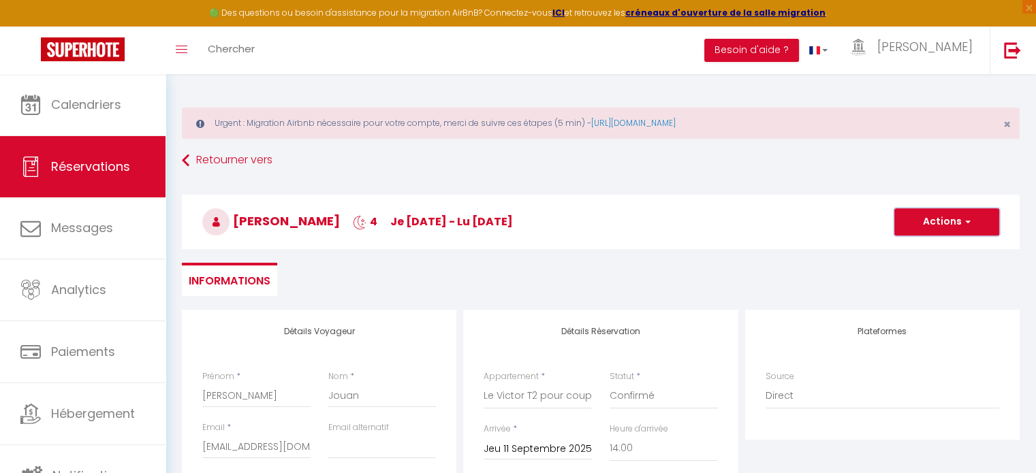
click at [926, 222] on button "Actions" at bounding box center [946, 221] width 105 height 27
click at [926, 250] on link "Enregistrer" at bounding box center [933, 252] width 108 height 18
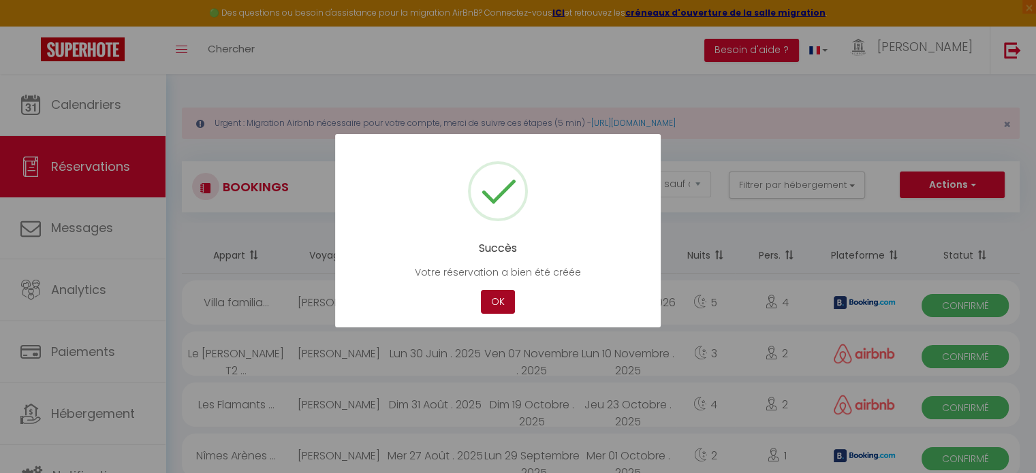
click at [498, 302] on button "OK" at bounding box center [498, 302] width 34 height 24
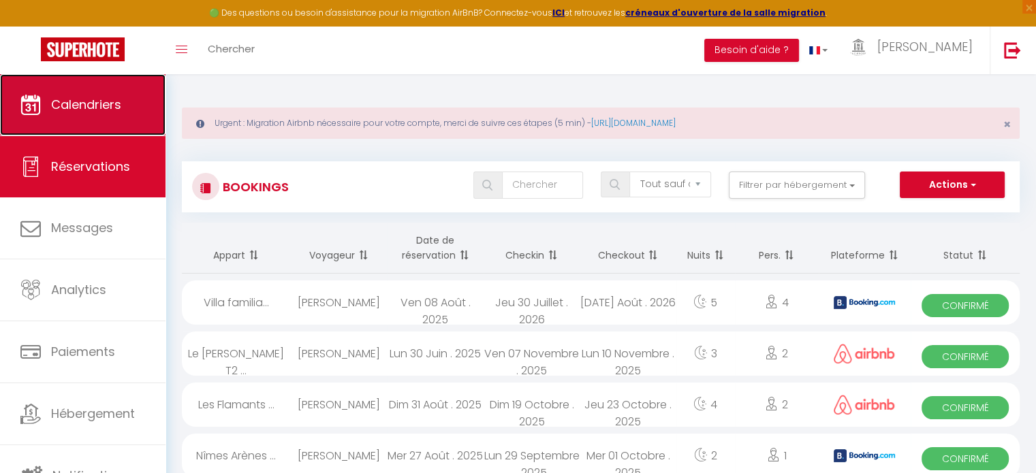
click at [101, 100] on span "Calendriers" at bounding box center [86, 104] width 70 height 17
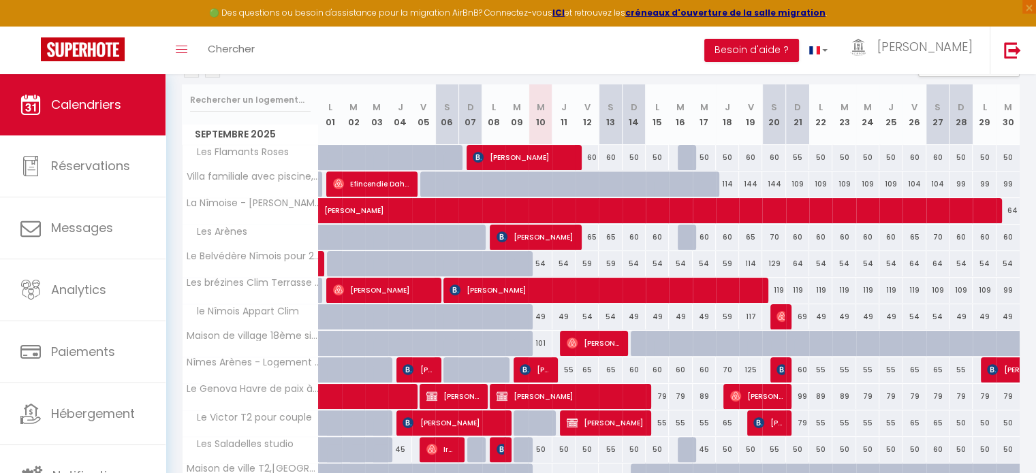
scroll to position [272, 0]
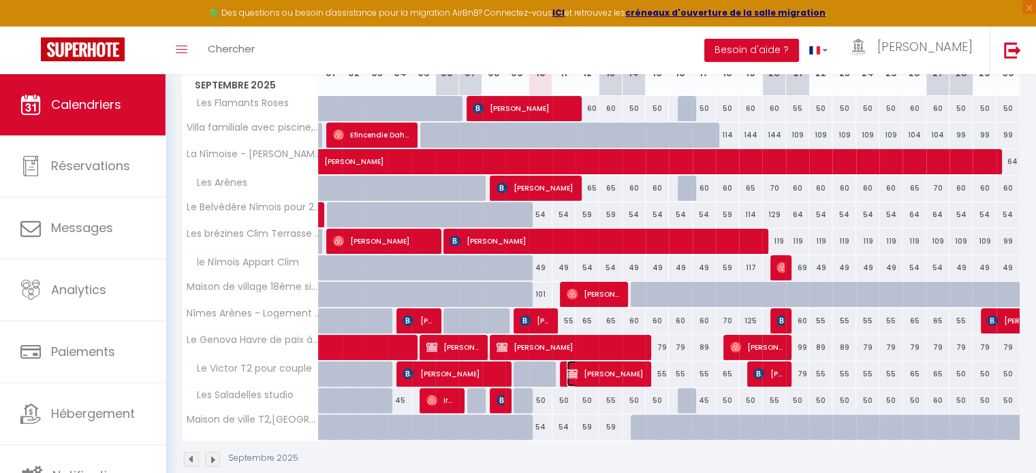
click at [613, 370] on span "[PERSON_NAME]" at bounding box center [605, 374] width 77 height 26
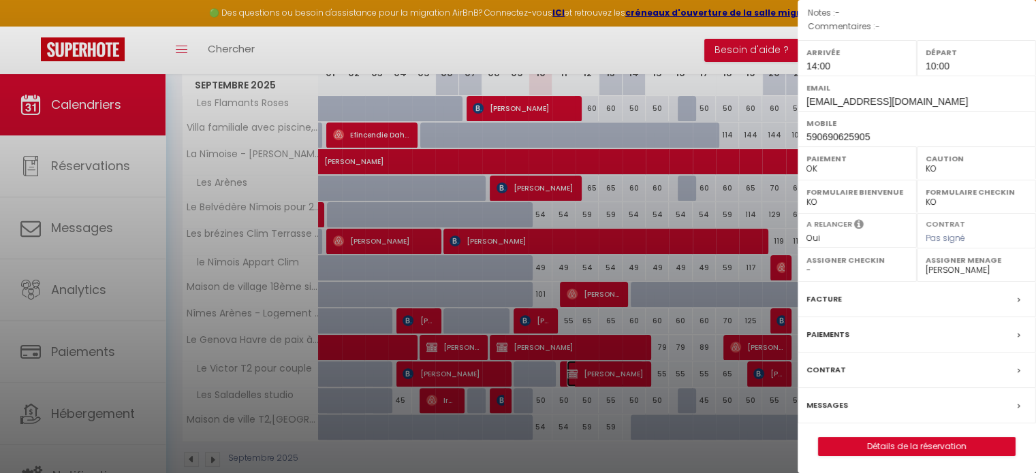
scroll to position [159, 0]
click at [836, 332] on label "Paiements" at bounding box center [827, 334] width 43 height 14
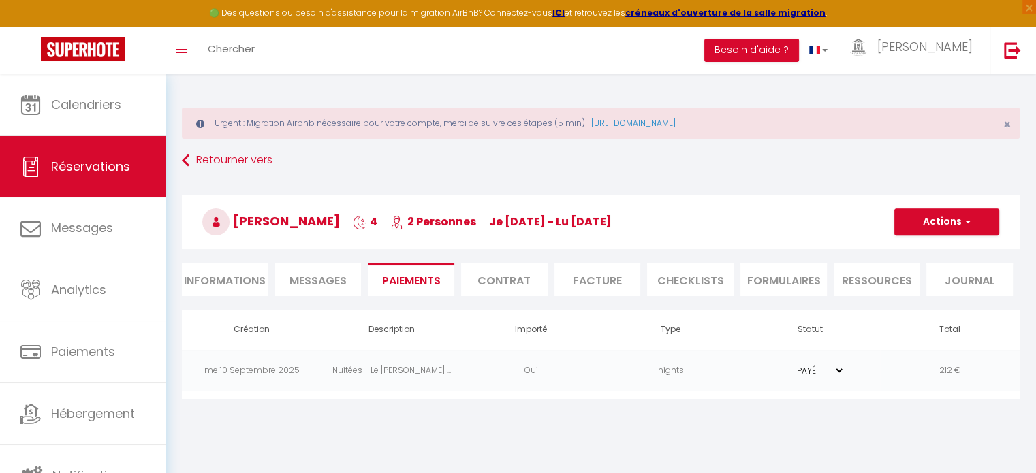
click at [834, 368] on select "PAYÉ EN ATTENTE" at bounding box center [810, 370] width 68 height 13
click at [776, 364] on select "PAYÉ EN ATTENTE" at bounding box center [810, 370] width 68 height 13
click at [597, 372] on td "Oui" at bounding box center [531, 371] width 140 height 42
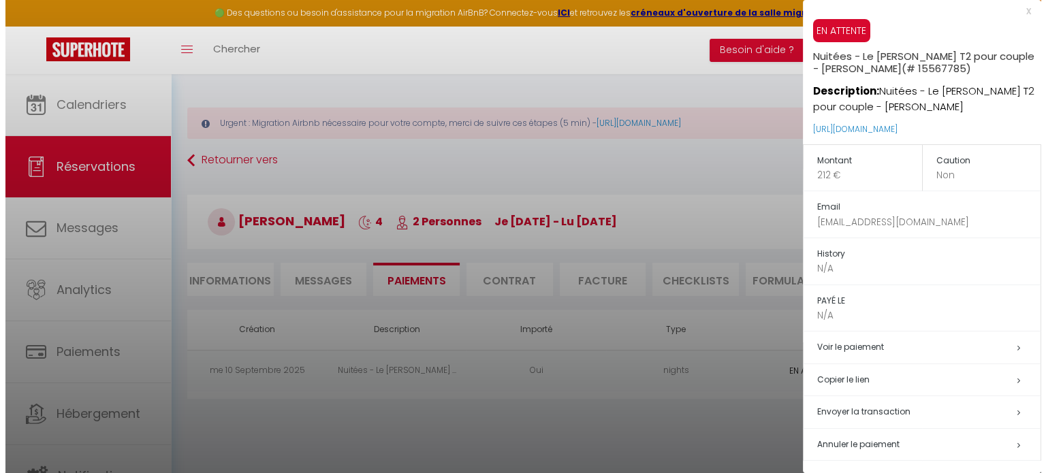
scroll to position [7, 0]
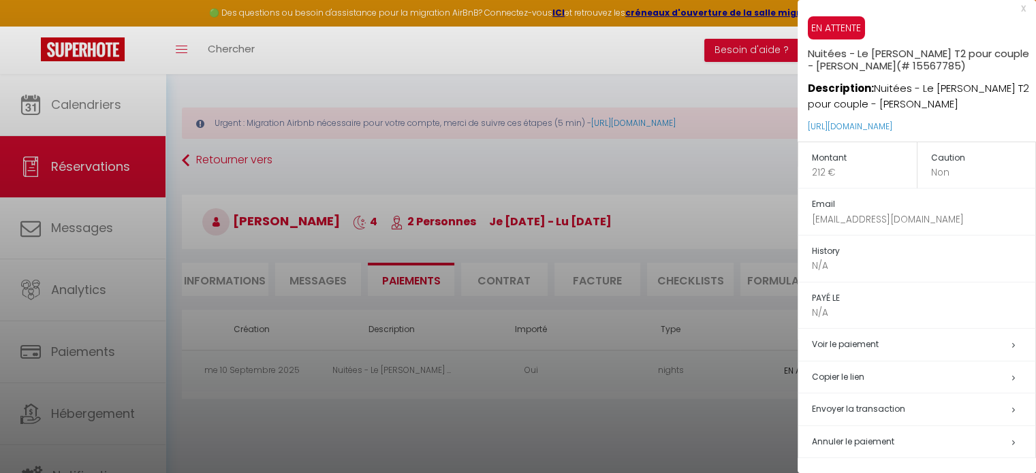
click at [891, 406] on span "Envoyer la transaction" at bounding box center [858, 409] width 93 height 12
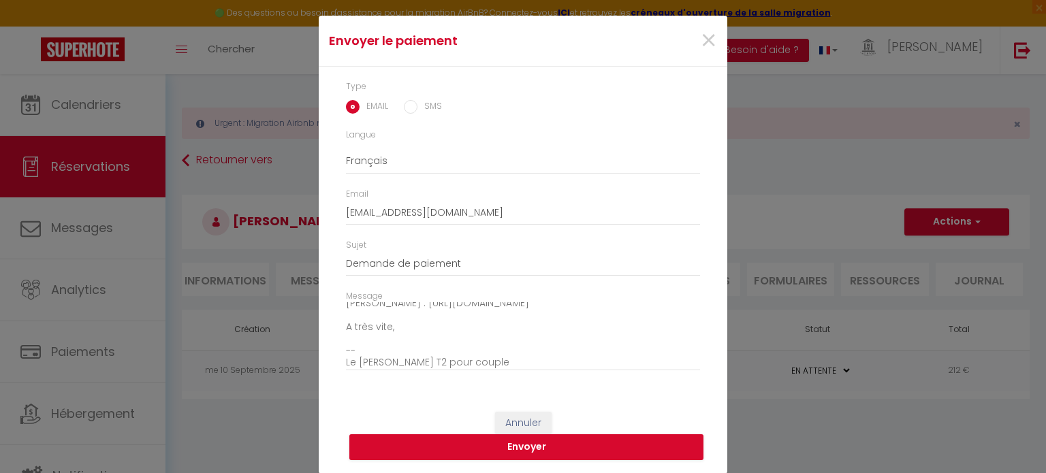
scroll to position [95, 0]
click at [536, 447] on button "Envoyer" at bounding box center [526, 447] width 354 height 26
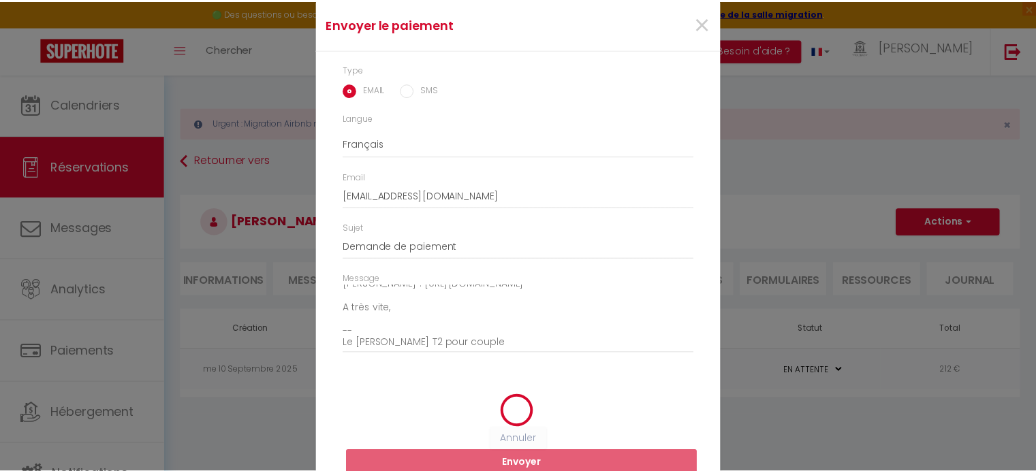
scroll to position [22, 0]
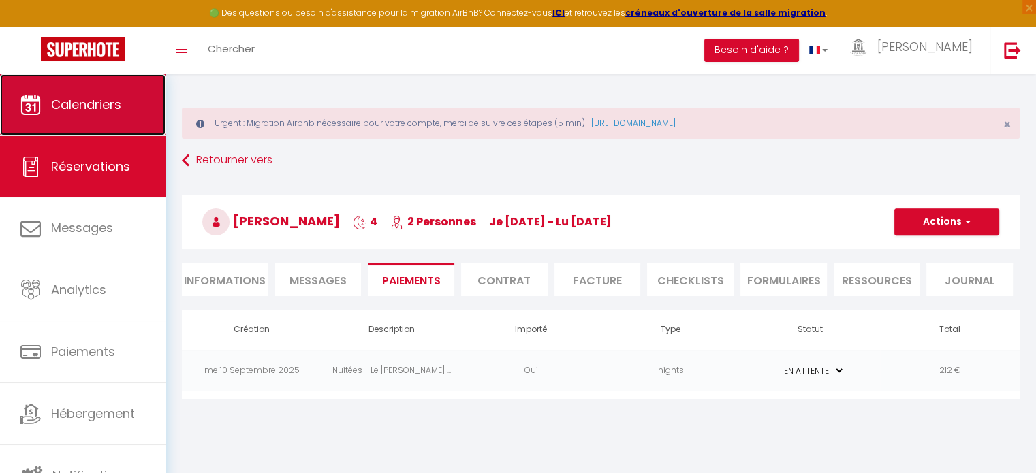
click at [117, 110] on span "Calendriers" at bounding box center [86, 104] width 70 height 17
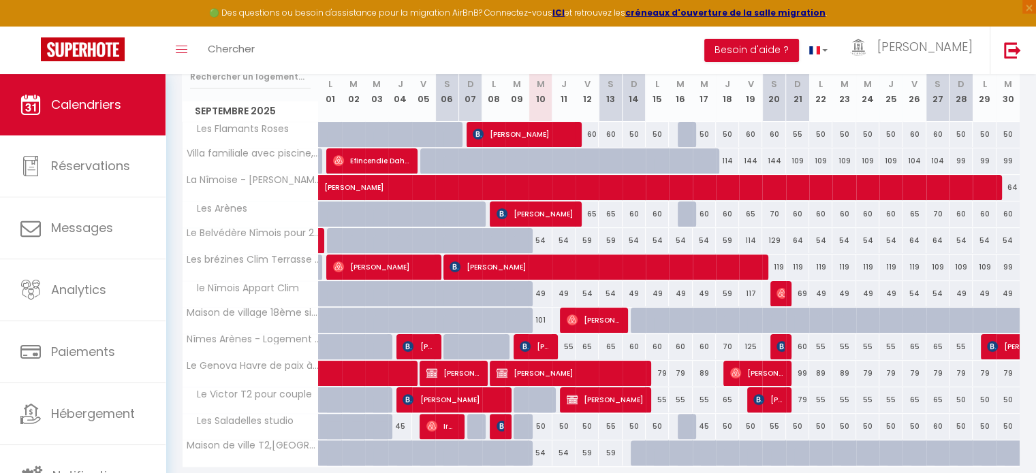
scroll to position [272, 0]
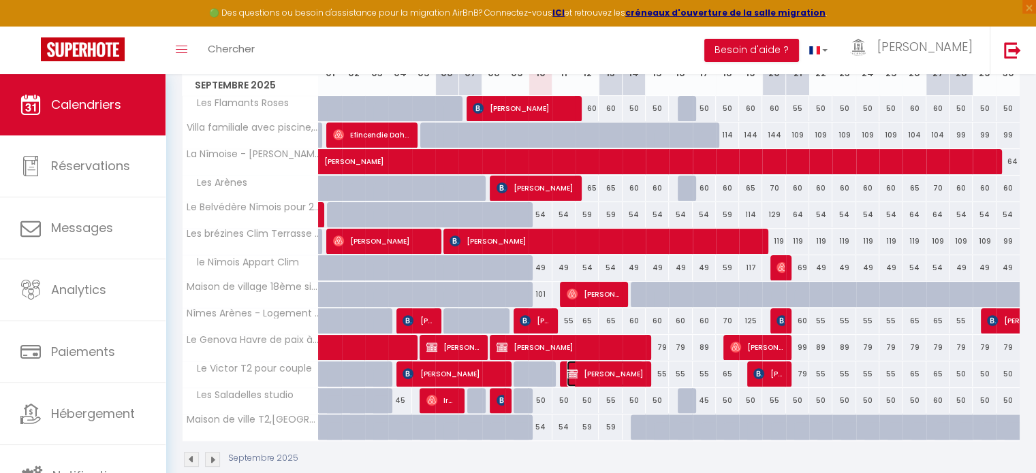
click at [604, 373] on span "[PERSON_NAME]" at bounding box center [605, 374] width 77 height 26
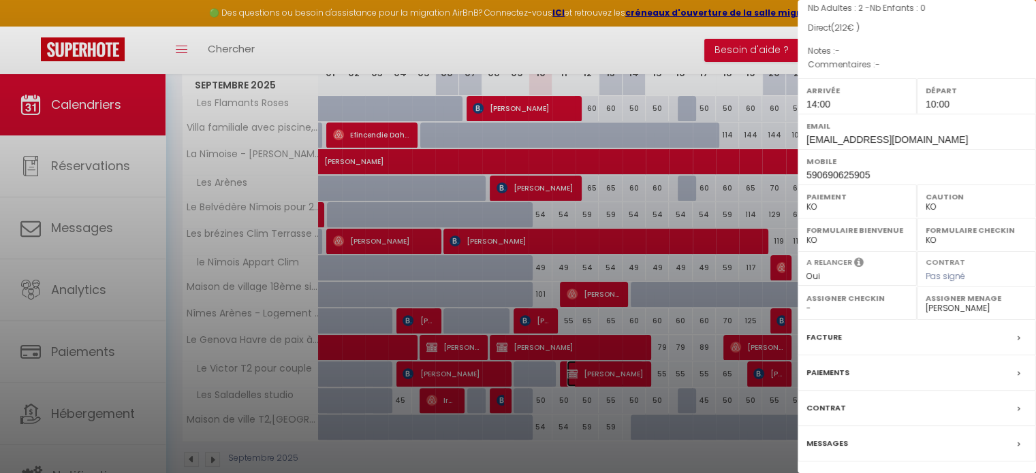
scroll to position [159, 0]
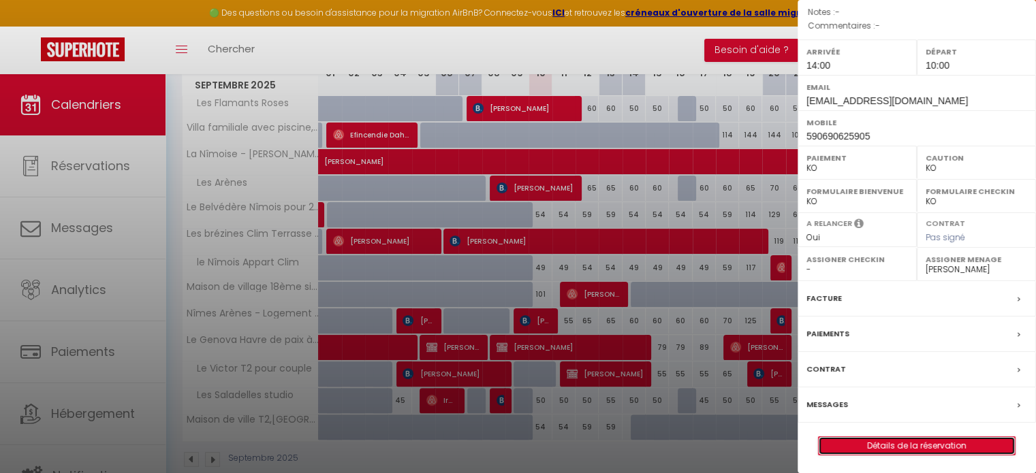
click at [890, 440] on link "Détails de la réservation" at bounding box center [916, 446] width 196 height 18
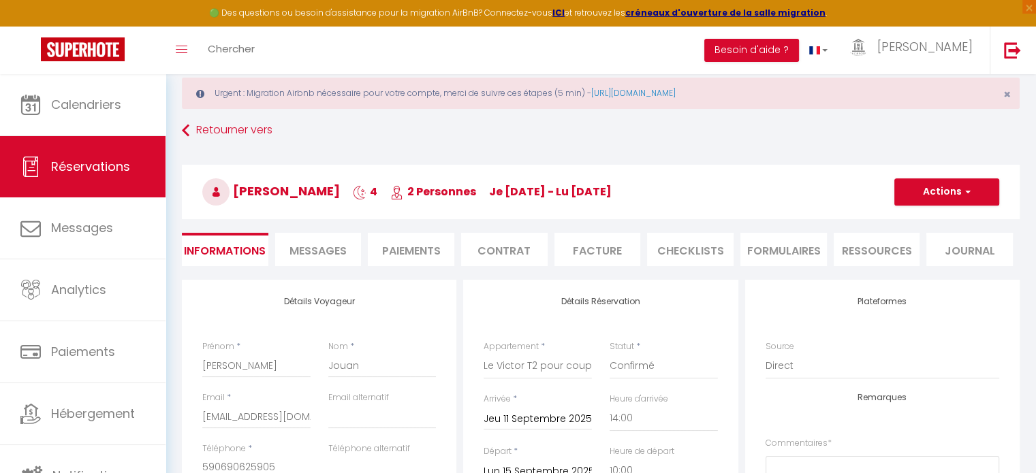
scroll to position [68, 0]
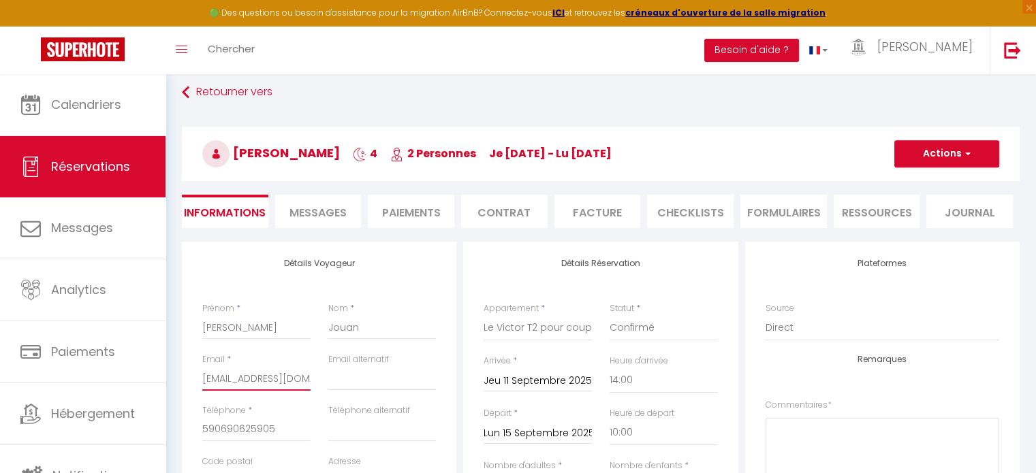
click at [304, 385] on input "[EMAIL_ADDRESS][DOMAIN_NAME]" at bounding box center [256, 378] width 108 height 25
click at [311, 378] on div "Email * [EMAIL_ADDRESS][DOMAIN_NAME]" at bounding box center [256, 378] width 126 height 51
drag, startPoint x: 303, startPoint y: 378, endPoint x: 275, endPoint y: 370, distance: 29.1
click at [276, 370] on input "[EMAIL_ADDRESS][DOMAIN_NAME]" at bounding box center [256, 378] width 108 height 25
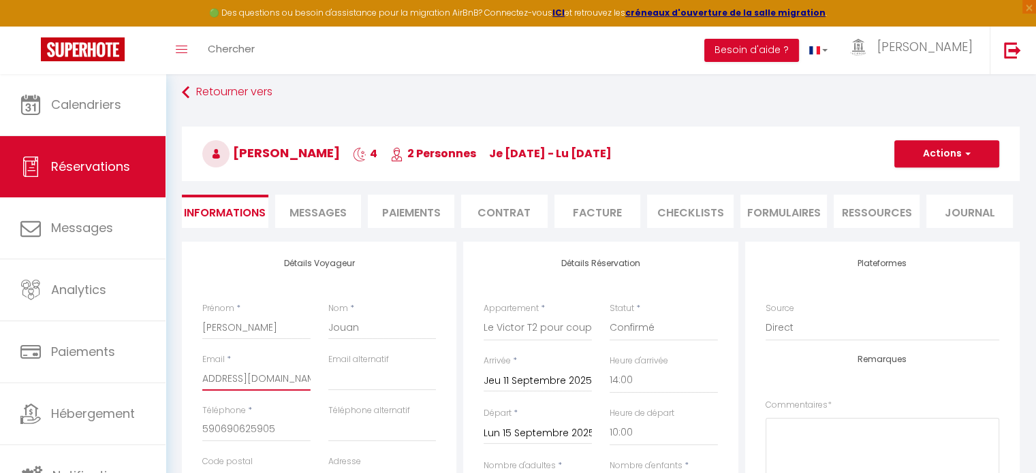
click at [300, 379] on input "[EMAIL_ADDRESS][DOMAIN_NAME]" at bounding box center [256, 378] width 108 height 25
click at [941, 157] on button "Actions" at bounding box center [946, 153] width 105 height 27
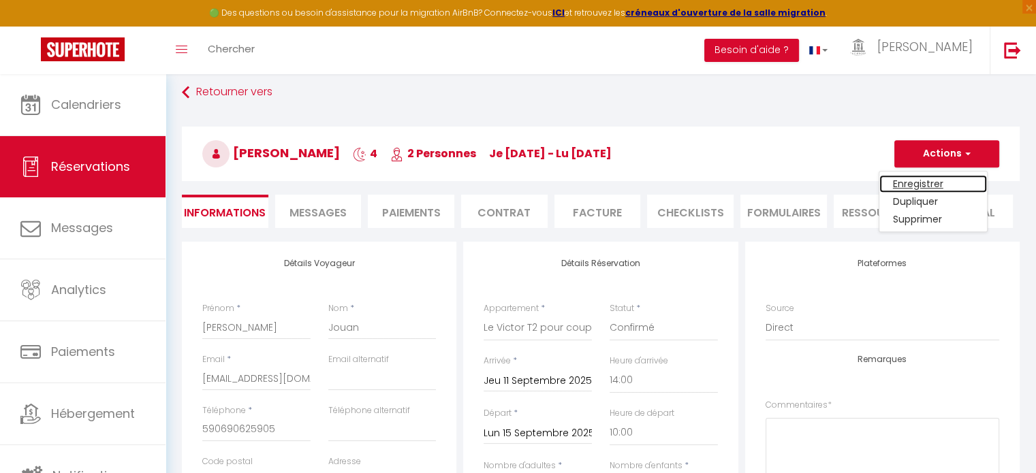
click at [935, 179] on link "Enregistrer" at bounding box center [933, 184] width 108 height 18
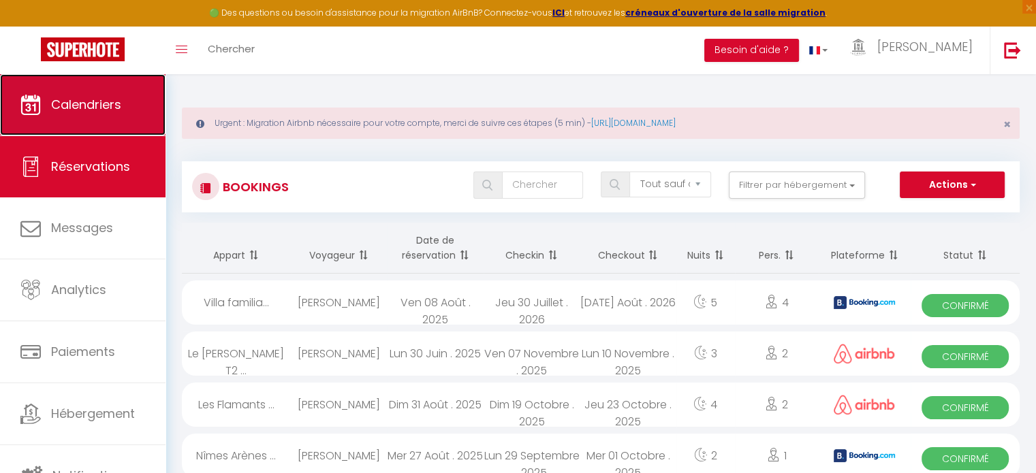
click at [109, 104] on span "Calendriers" at bounding box center [86, 104] width 70 height 17
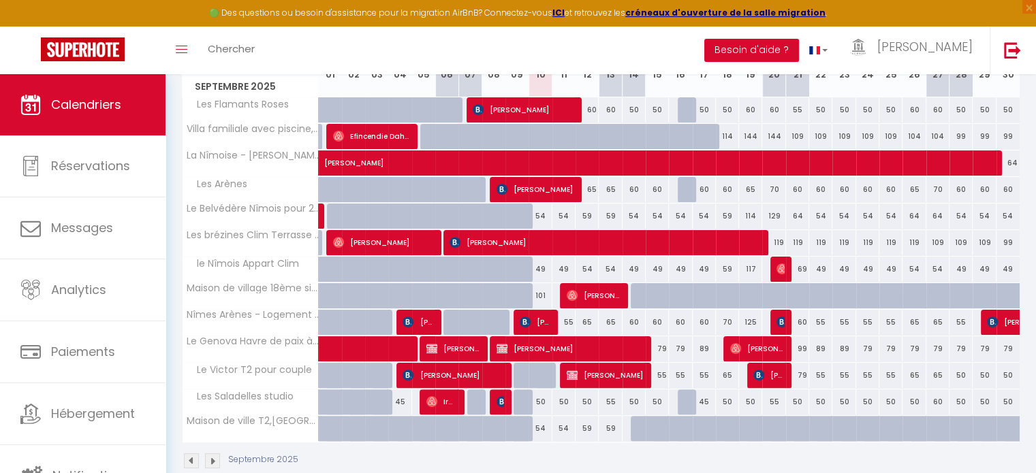
scroll to position [272, 0]
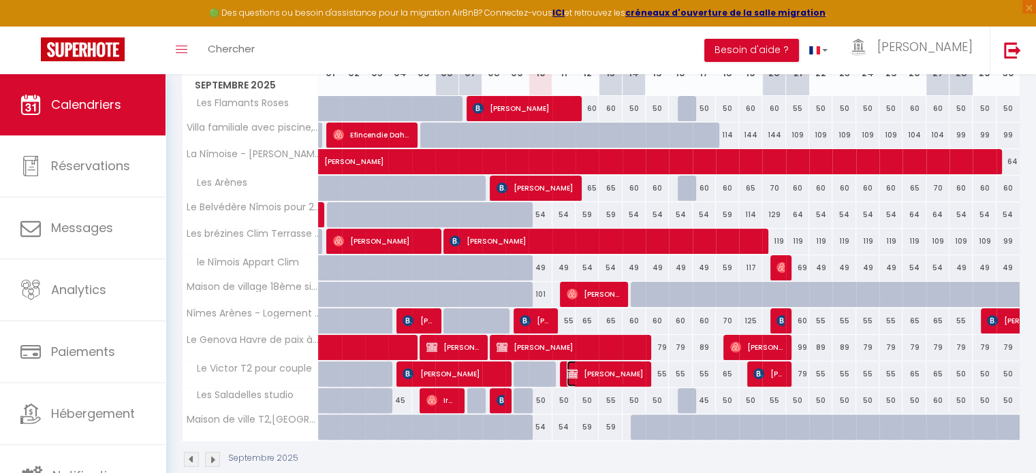
click at [620, 373] on span "[PERSON_NAME]" at bounding box center [605, 374] width 77 height 26
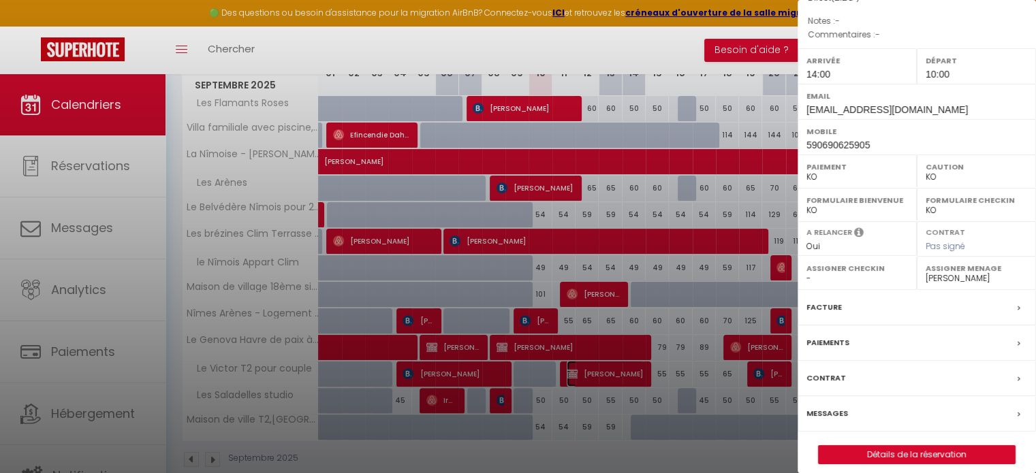
scroll to position [159, 0]
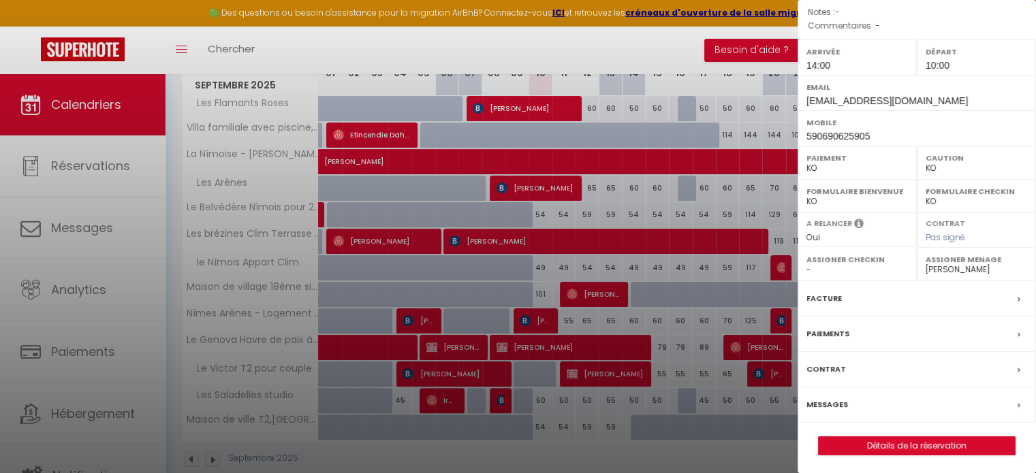
click at [840, 330] on label "Paiements" at bounding box center [827, 334] width 43 height 14
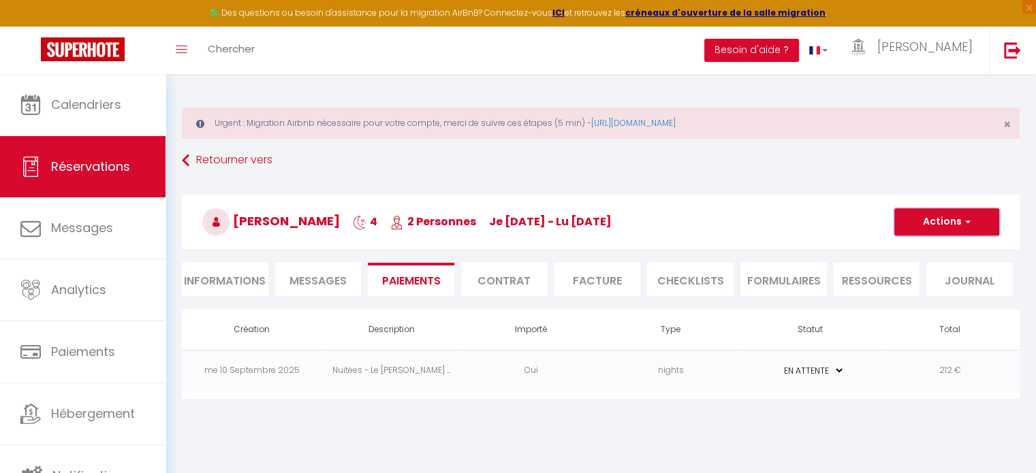
click at [956, 217] on button "Actions" at bounding box center [946, 221] width 105 height 27
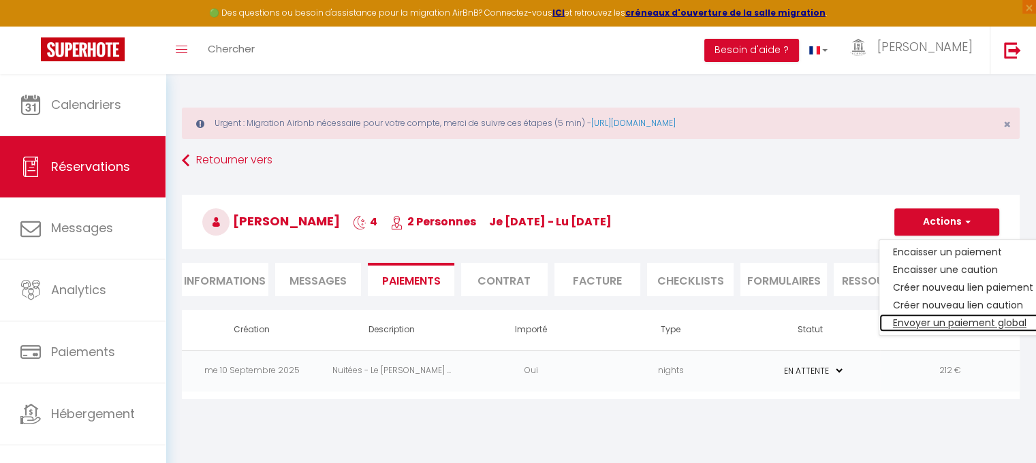
click at [980, 320] on link "Envoyer un paiement global" at bounding box center [963, 323] width 168 height 18
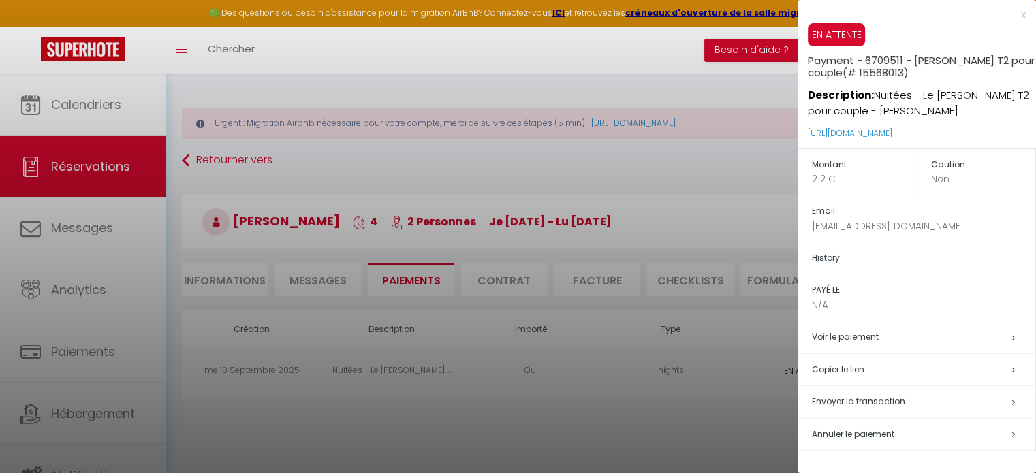
click at [880, 397] on span "Envoyer la transaction" at bounding box center [858, 402] width 93 height 12
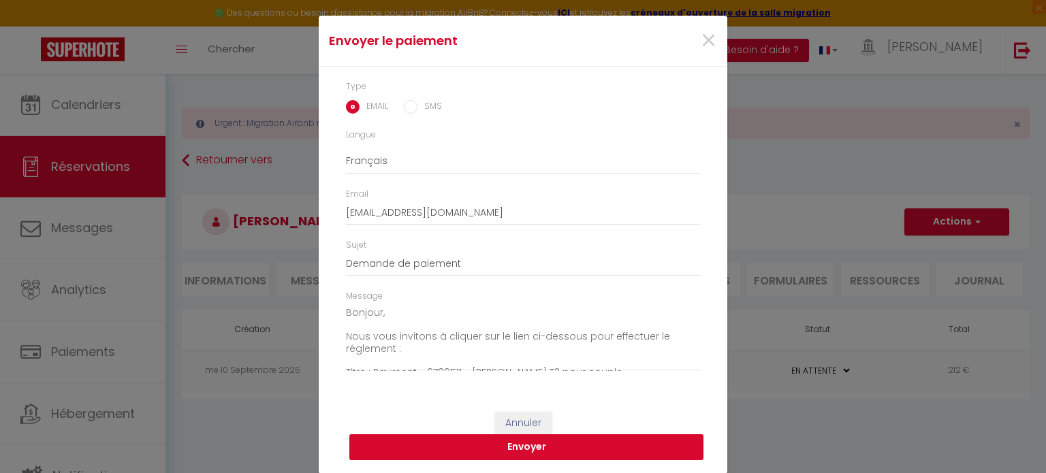
click at [533, 444] on button "Envoyer" at bounding box center [526, 447] width 354 height 26
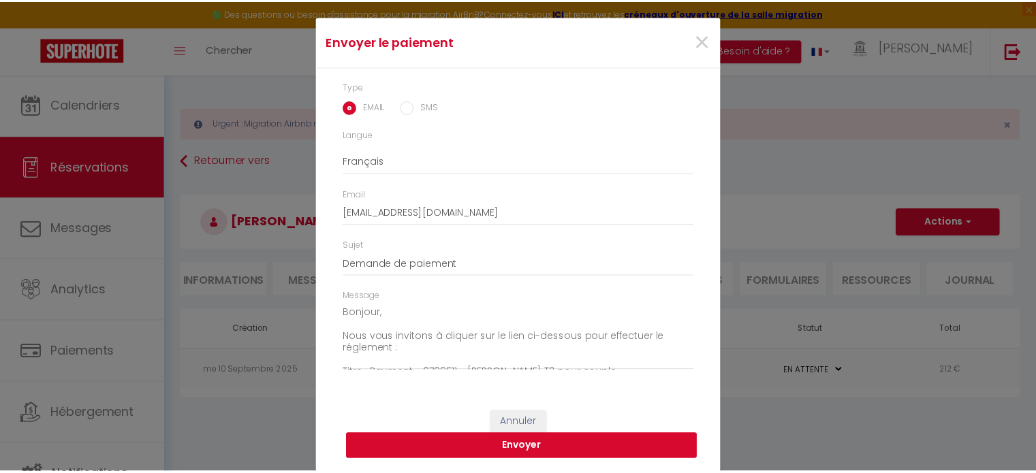
scroll to position [22, 0]
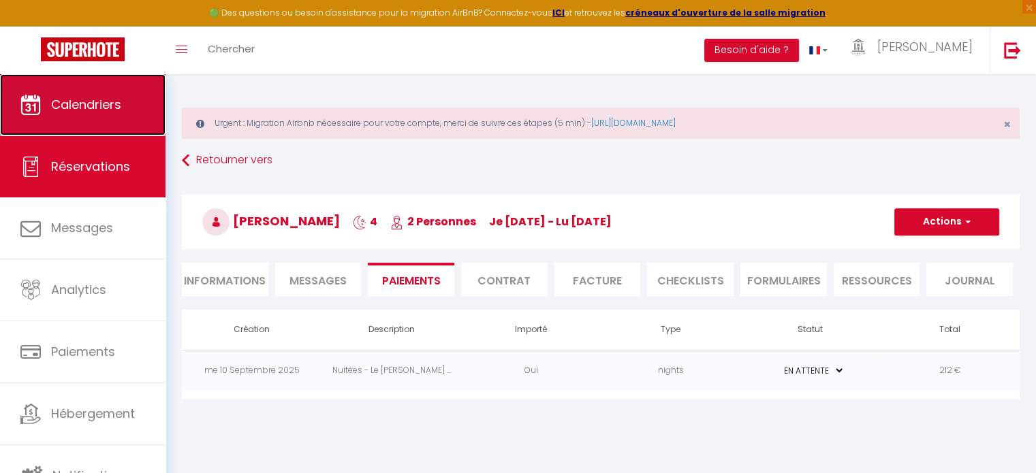
click at [133, 89] on link "Calendriers" at bounding box center [82, 104] width 165 height 61
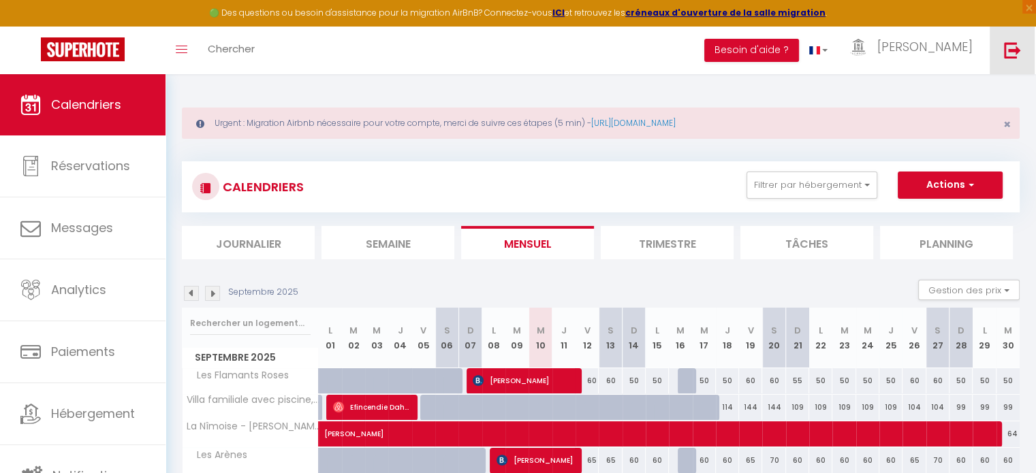
click at [1006, 49] on img at bounding box center [1012, 50] width 17 height 17
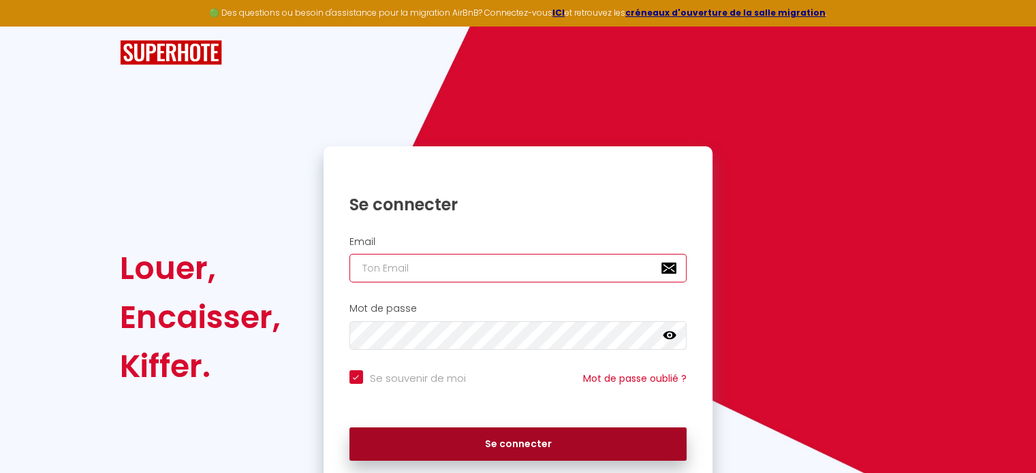
type input "[EMAIL_ADDRESS][PERSON_NAME][DOMAIN_NAME]"
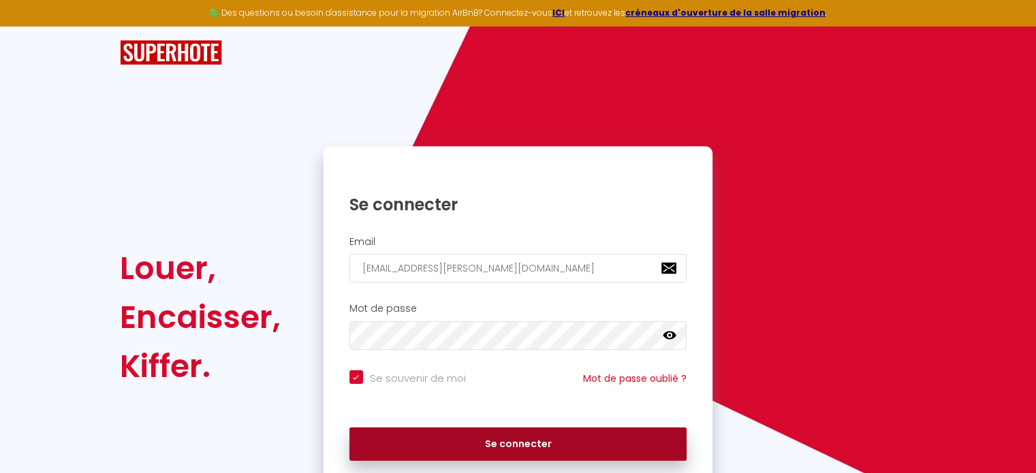
click at [513, 441] on button "Se connecter" at bounding box center [518, 445] width 338 height 34
checkbox input "true"
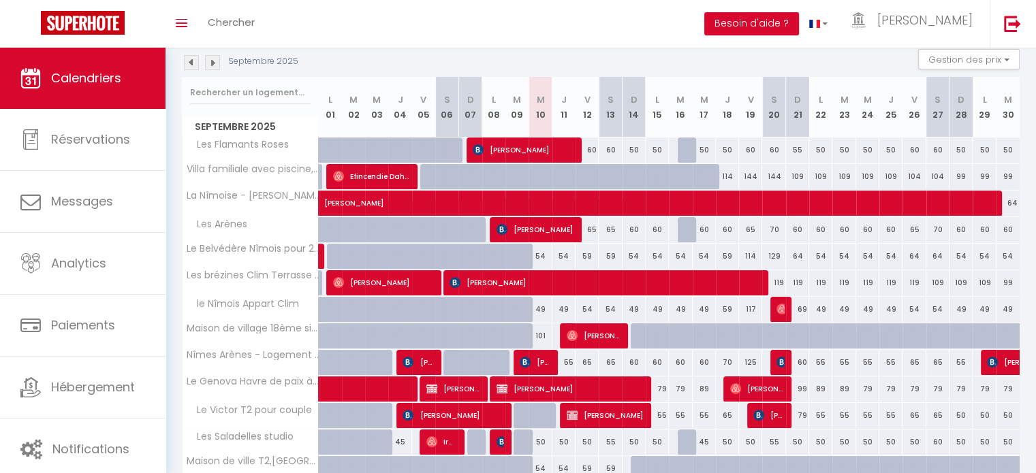
scroll to position [210, 0]
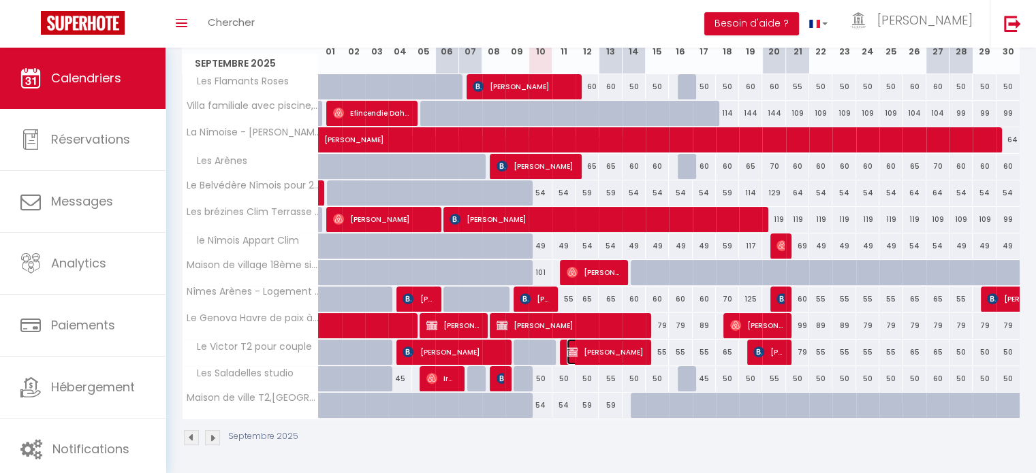
click at [607, 348] on span "[PERSON_NAME]" at bounding box center [605, 352] width 77 height 26
select select "OK"
select select "KO"
select select "0"
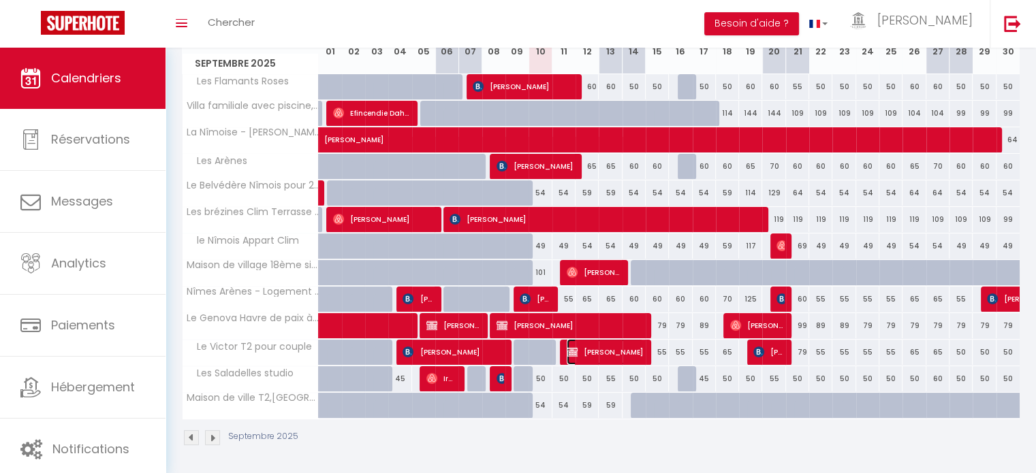
select select "1"
select select
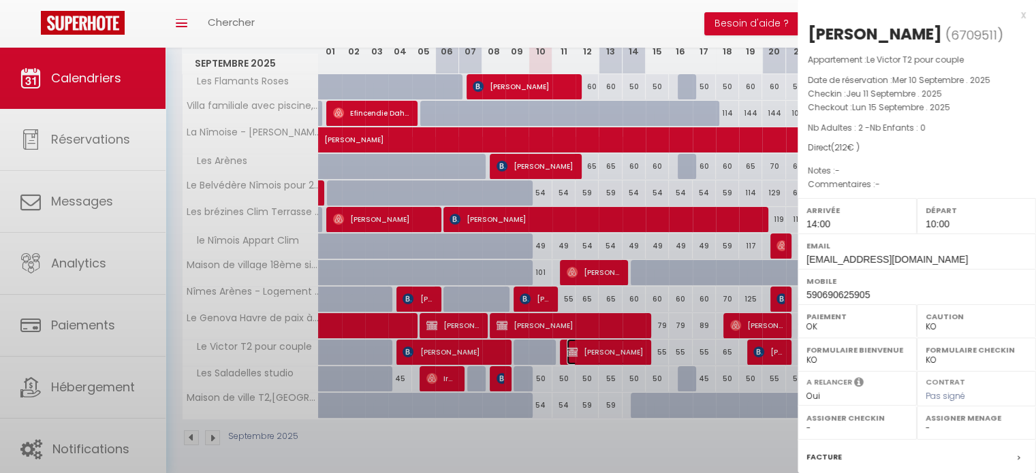
select select "42960"
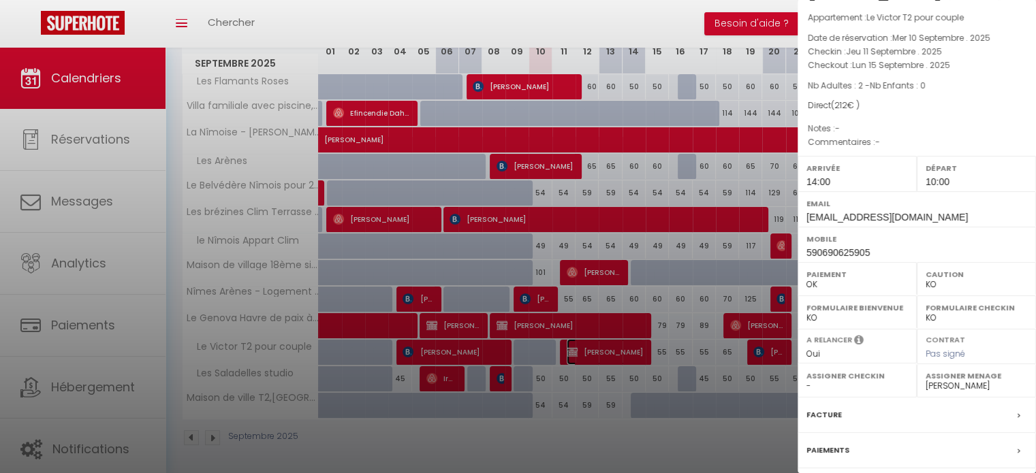
scroll to position [159, 0]
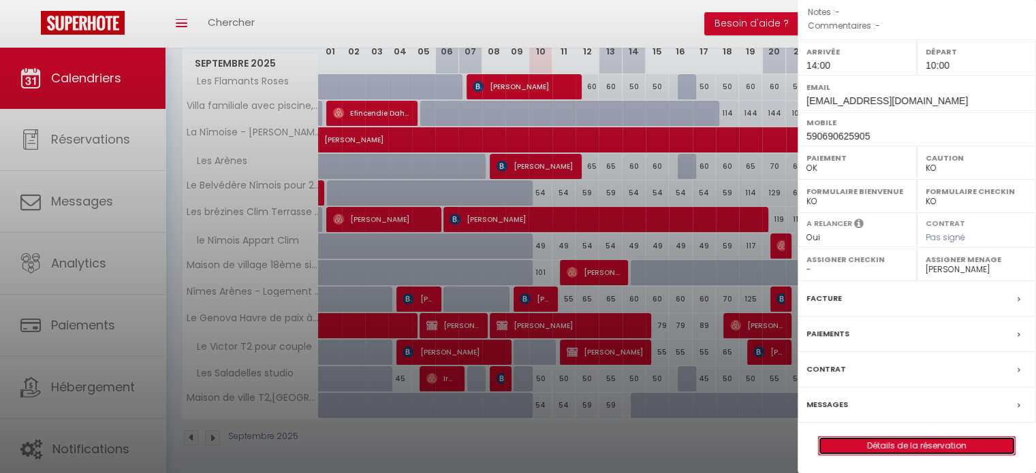
click at [904, 443] on link "Détails de la réservation" at bounding box center [916, 446] width 196 height 18
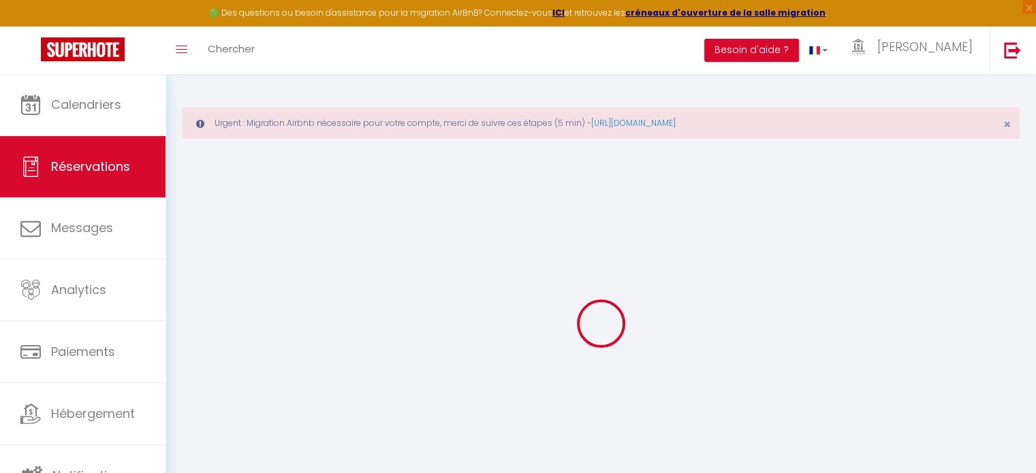
type input "[PERSON_NAME]"
type input "Jouan"
type input "[EMAIL_ADDRESS][DOMAIN_NAME]"
type input "590690625905"
select select "FR"
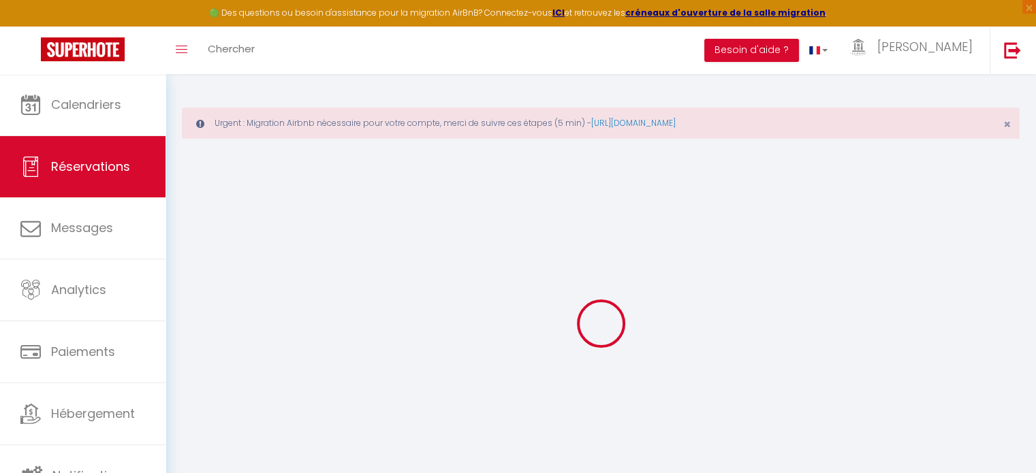
select select "47070"
select select "1"
type input "Jeu 11 Septembre 2025"
select select
type input "Lun 15 Septembre 2025"
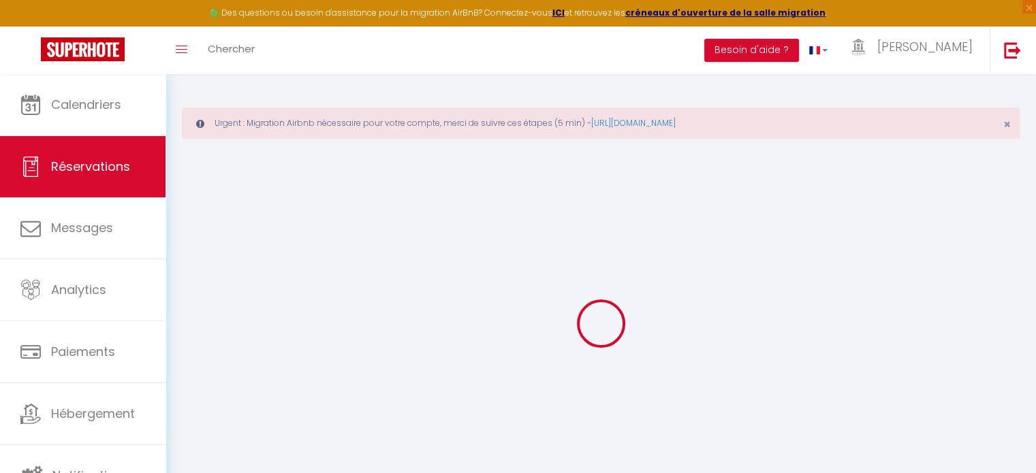
select select
type input "2"
select select "12"
select select
type input "212"
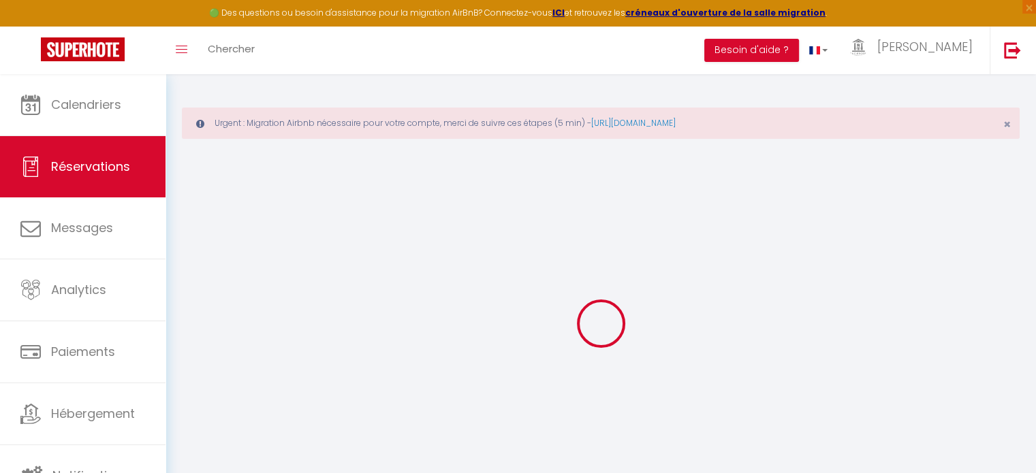
checkbox input "false"
type input "0"
type input "35"
type input "0"
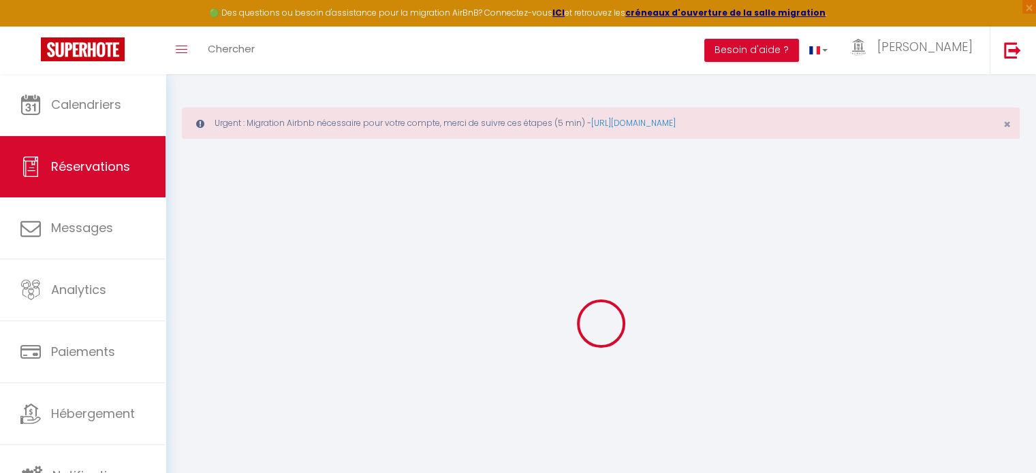
select select
select select "14"
checkbox input "false"
select select
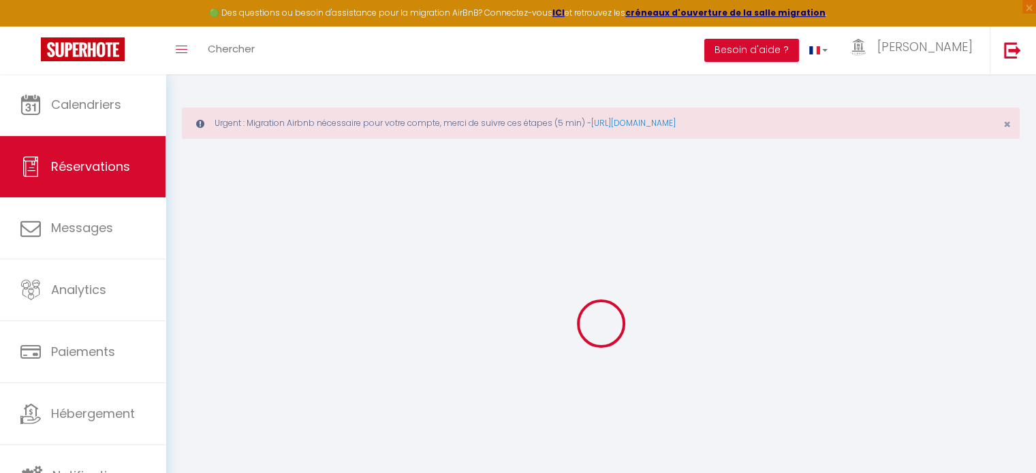
select select
checkbox input "false"
select select
checkbox input "false"
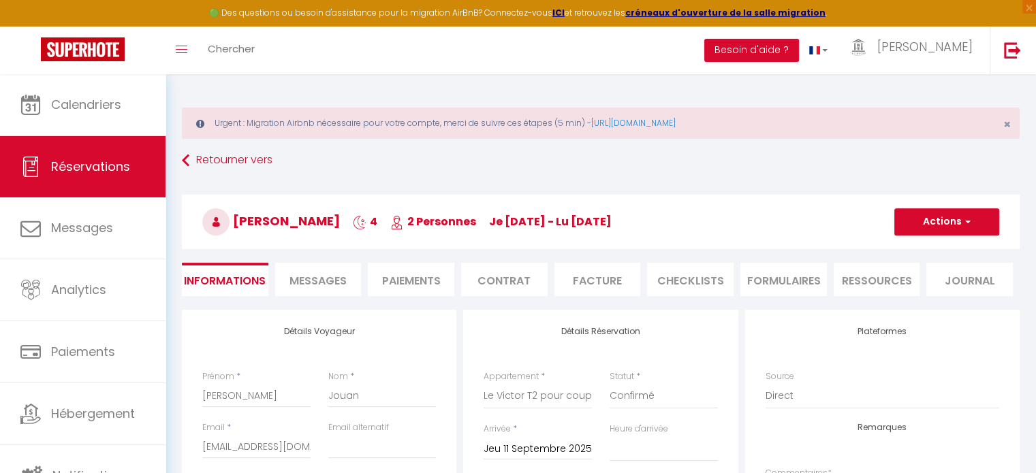
select select
checkbox input "false"
select select "14:00"
select select "10:00"
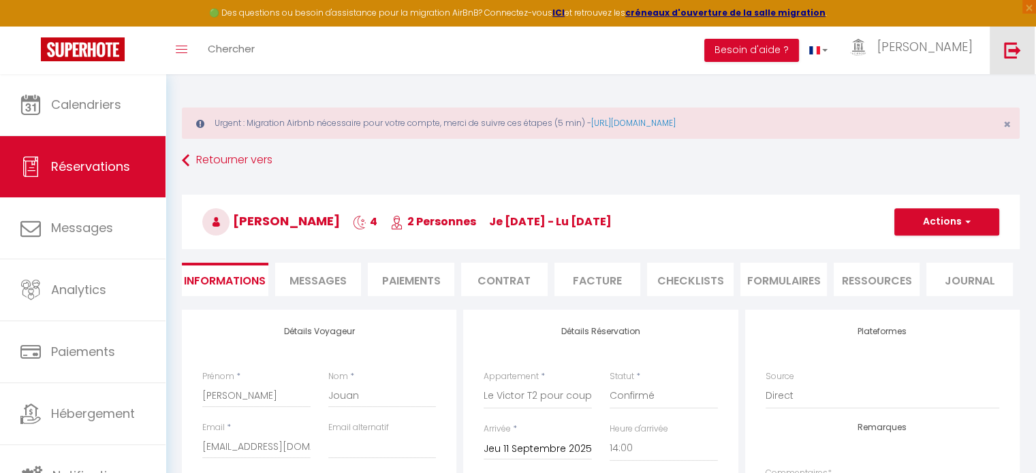
click at [1008, 46] on img at bounding box center [1012, 50] width 17 height 17
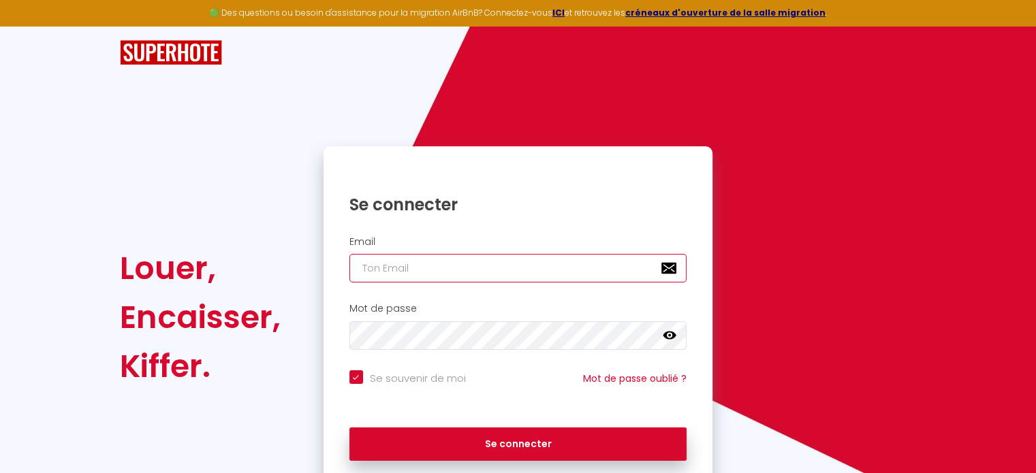
type input "[EMAIL_ADDRESS][PERSON_NAME][DOMAIN_NAME]"
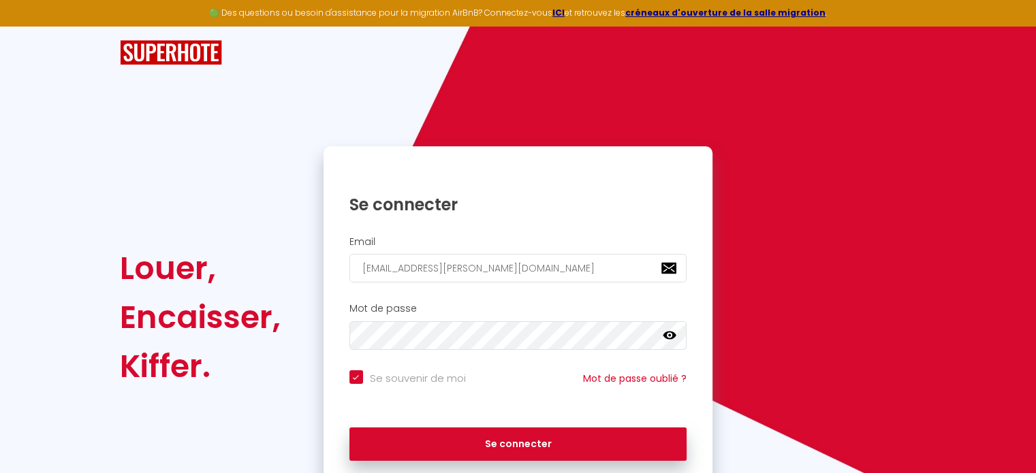
checkbox input "true"
